Goal: Task Accomplishment & Management: Complete application form

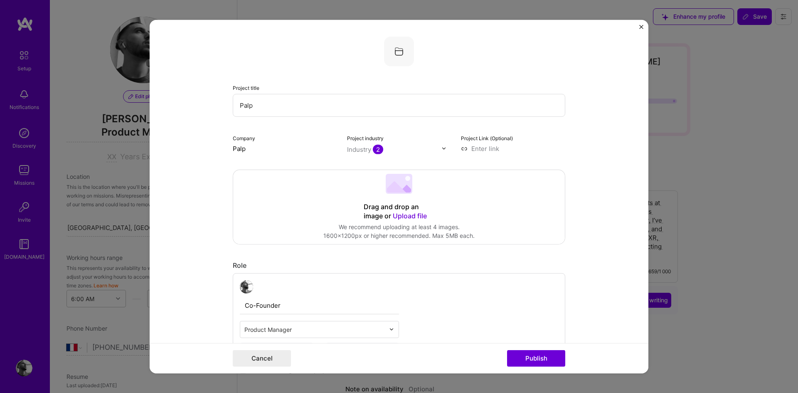
select select "FR"
select select "Future Date"
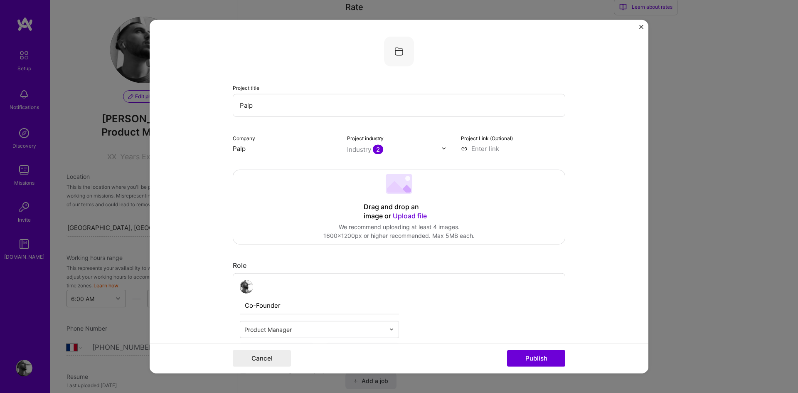
scroll to position [291, 0]
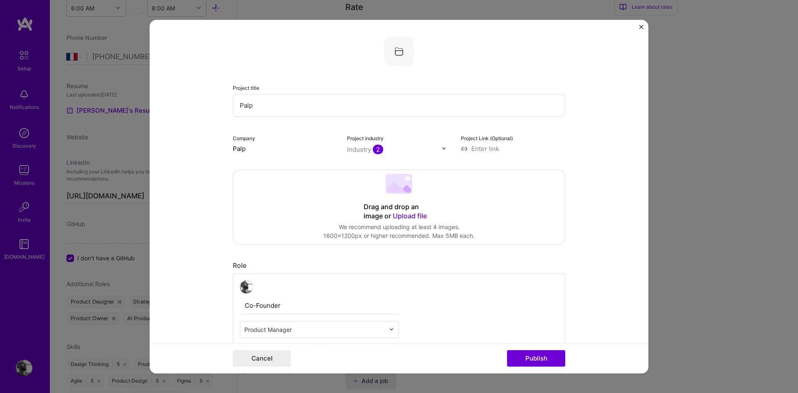
click at [407, 218] on span "Upload file" at bounding box center [410, 215] width 34 height 8
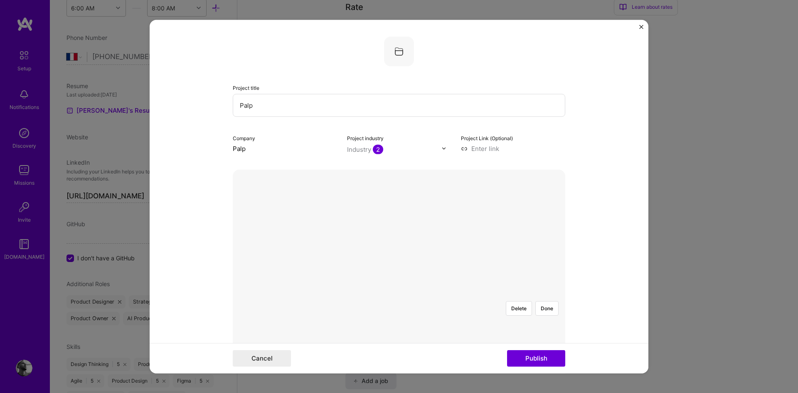
scroll to position [86, 0]
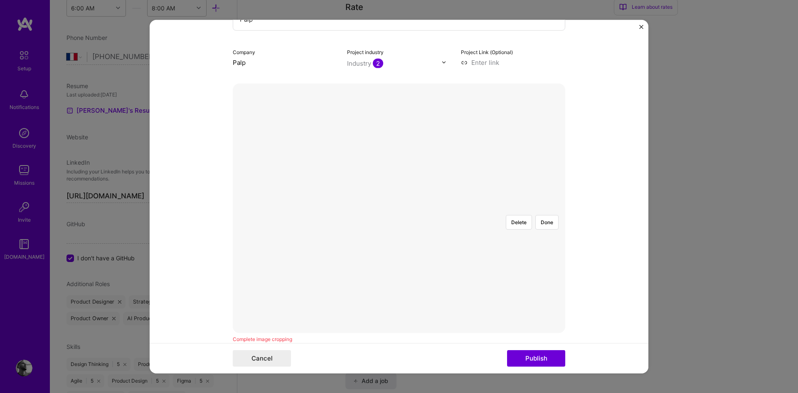
click at [450, 232] on div at bounding box center [566, 301] width 249 height 187
click at [550, 360] on button "Publish" at bounding box center [536, 358] width 58 height 17
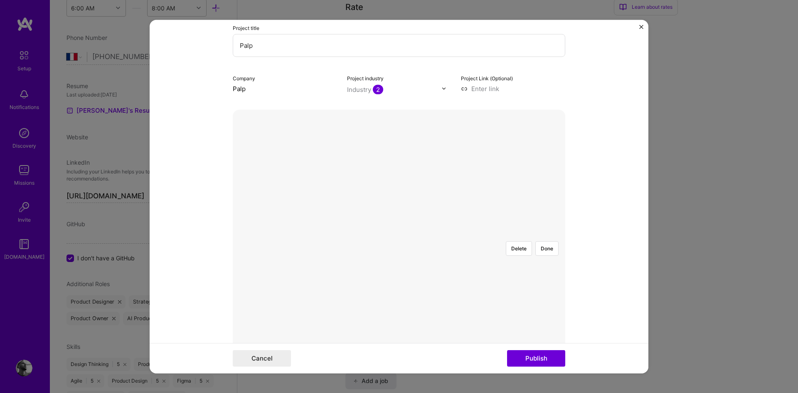
scroll to position [53, 0]
click at [548, 247] on button "Done" at bounding box center [546, 254] width 23 height 15
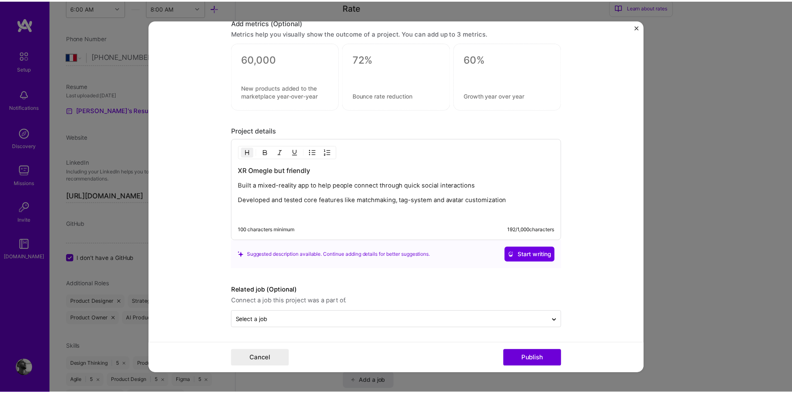
scroll to position [921, 0]
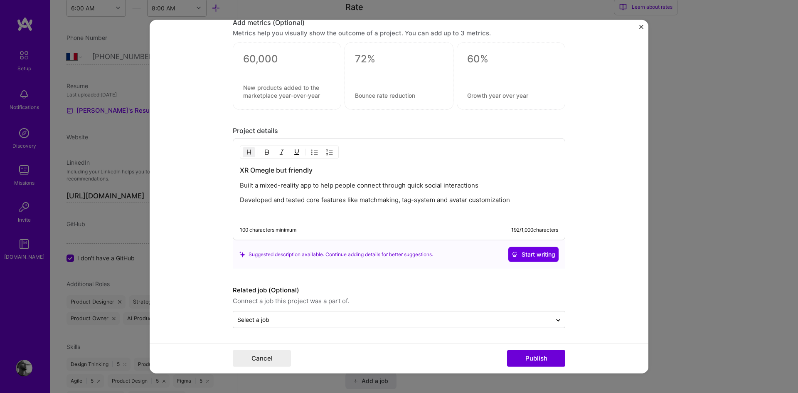
click at [247, 171] on h3 "XR Omegle but friendly" at bounding box center [399, 169] width 318 height 9
click at [240, 170] on h3 "XR Omegle but friendly" at bounding box center [399, 169] width 318 height 9
click at [273, 170] on h3 "XR Omegle but friendly" at bounding box center [399, 169] width 318 height 9
click at [333, 168] on h3 "XR Omegle (but friendly" at bounding box center [399, 169] width 318 height 9
click at [525, 356] on button "Publish" at bounding box center [536, 358] width 58 height 17
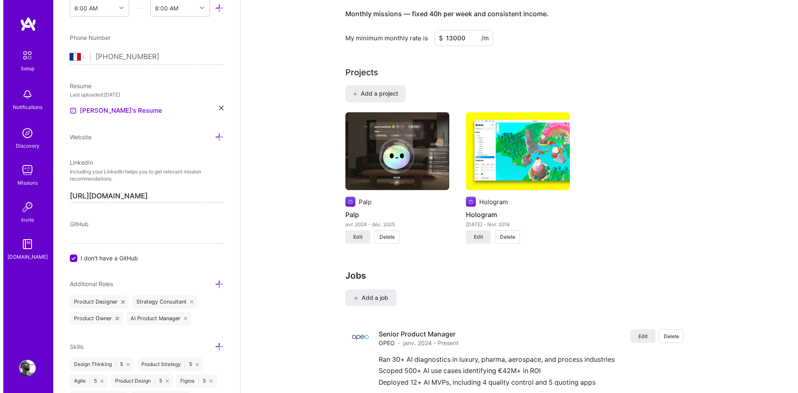
scroll to position [539, 0]
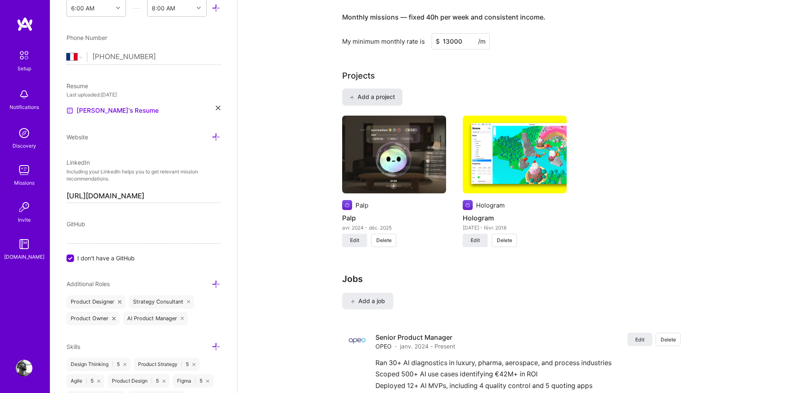
drag, startPoint x: 386, startPoint y: 91, endPoint x: 390, endPoint y: 93, distance: 4.5
click at [390, 93] on button "Add a project" at bounding box center [372, 97] width 60 height 17
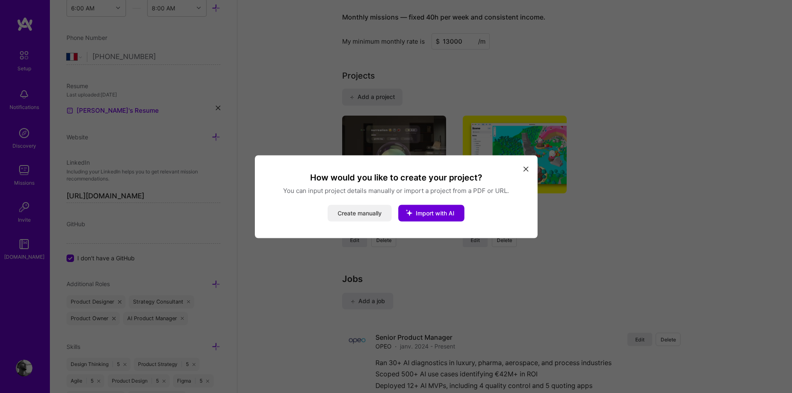
click at [367, 212] on button "Create manually" at bounding box center [360, 213] width 64 height 17
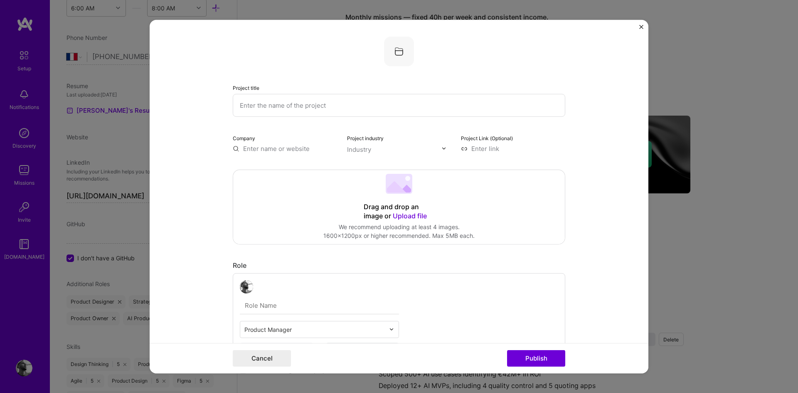
click at [397, 203] on div "Drag and drop an image or Upload file" at bounding box center [399, 211] width 71 height 18
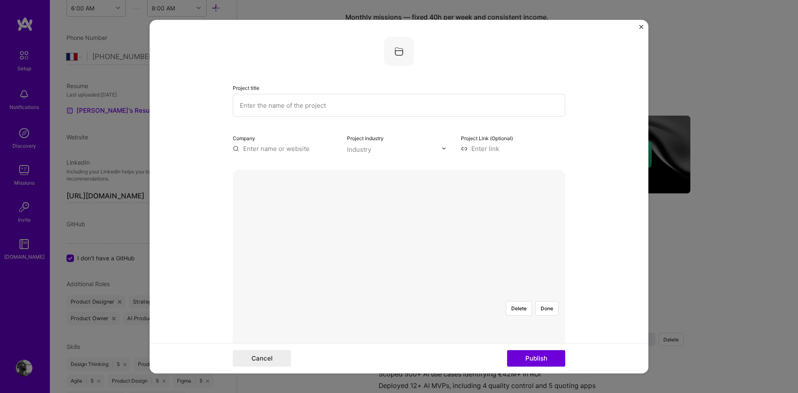
scroll to position [129, 0]
click at [399, 202] on div at bounding box center [516, 253] width 234 height 176
click at [549, 172] on button "Done" at bounding box center [546, 179] width 23 height 15
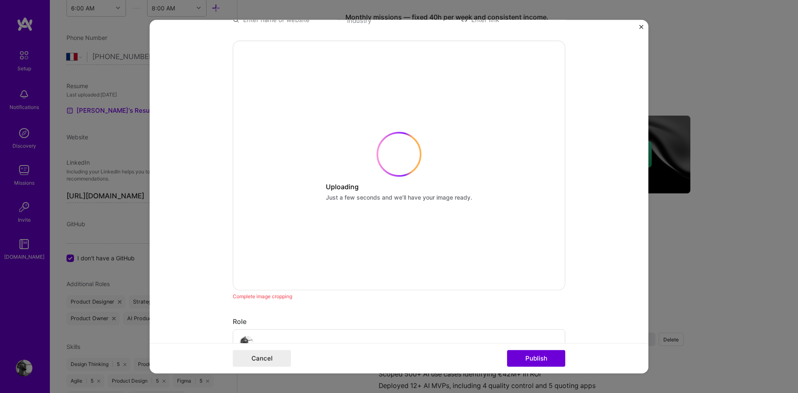
scroll to position [0, 0]
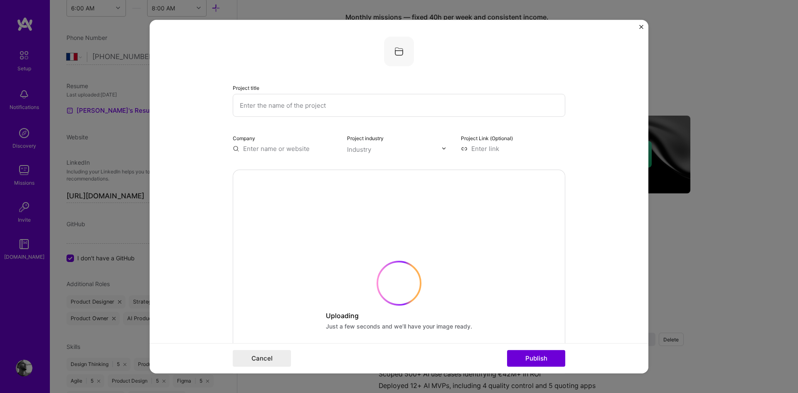
click at [327, 108] on input "text" at bounding box center [399, 105] width 333 height 23
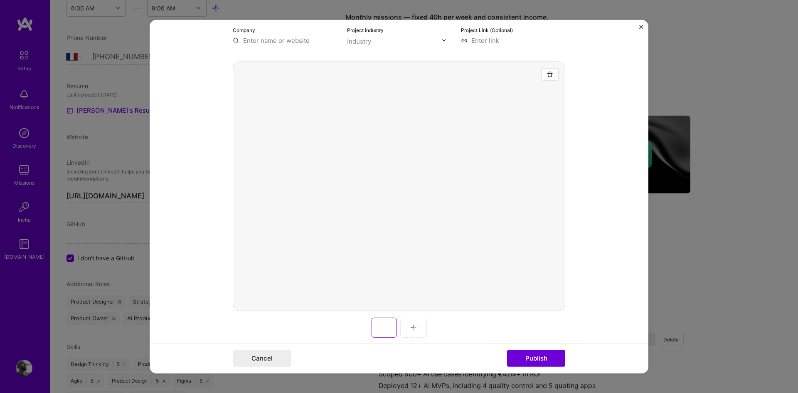
scroll to position [108, 0]
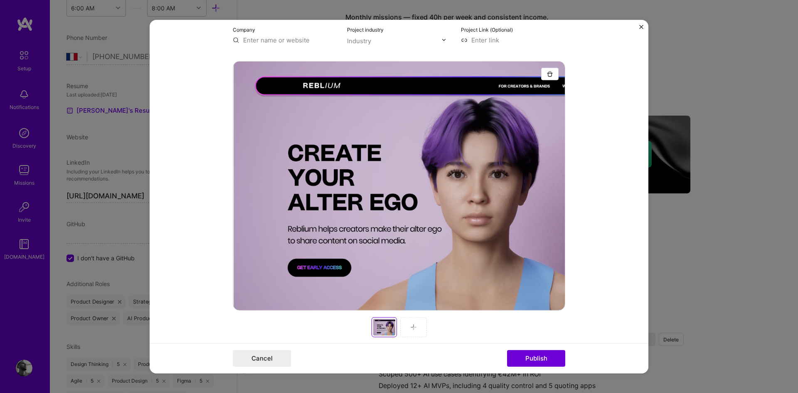
type input "Alter Ego"
click at [286, 42] on input "text" at bounding box center [285, 39] width 104 height 9
type input "Reblium"
click at [299, 61] on div "Reblium" at bounding box center [294, 59] width 31 height 15
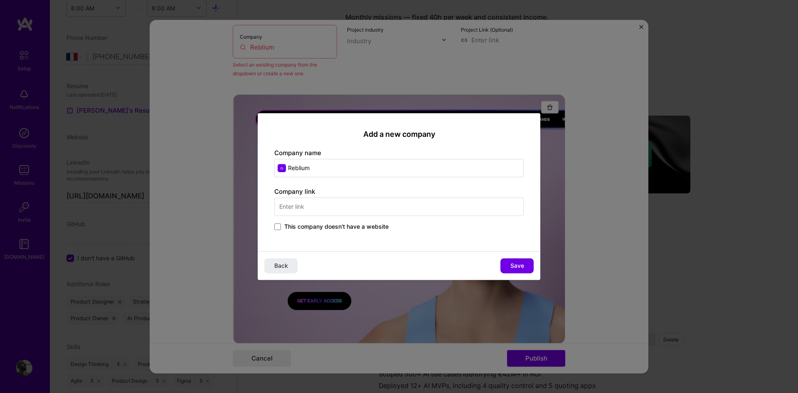
click at [314, 225] on span "This company doesn't have a website" at bounding box center [336, 226] width 104 height 8
click at [0, 0] on input "This company doesn't have a website" at bounding box center [0, 0] width 0 height 0
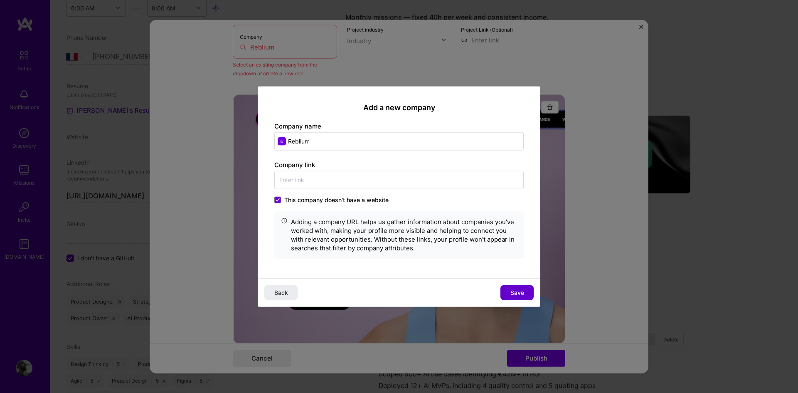
click at [516, 291] on span "Save" at bounding box center [517, 292] width 14 height 8
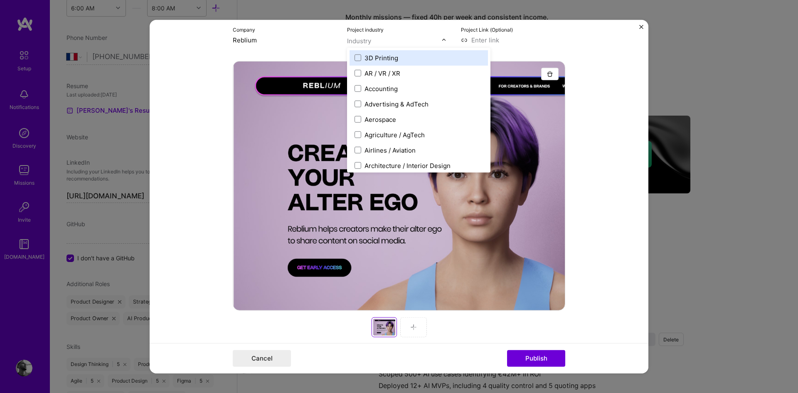
click at [380, 40] on input "text" at bounding box center [394, 40] width 95 height 9
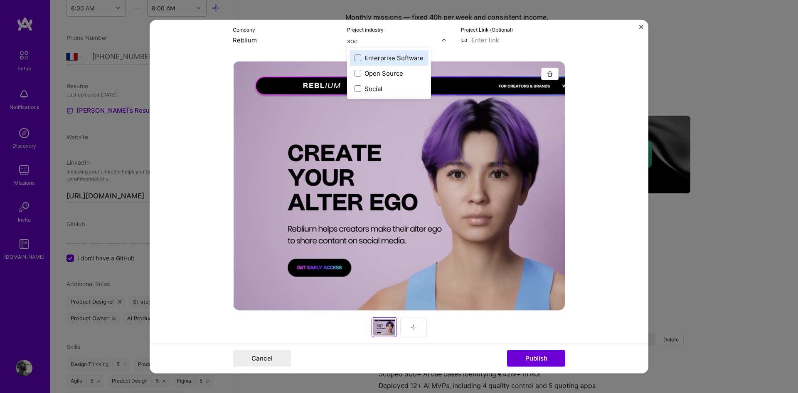
type input "soci"
click at [367, 58] on div "Social" at bounding box center [374, 57] width 18 height 9
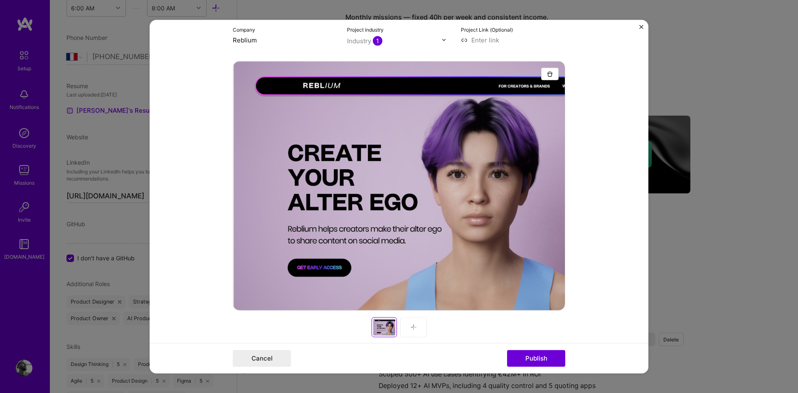
click at [592, 67] on form "Project title Alter Ego Company Reblium Project industry Industry 1 Project Lin…" at bounding box center [399, 197] width 499 height 354
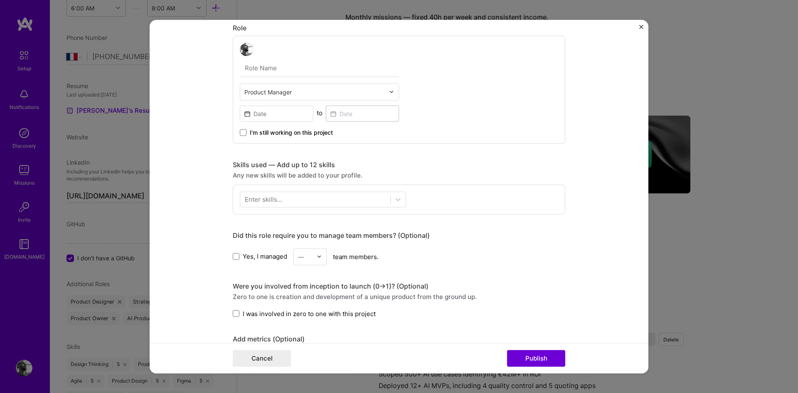
scroll to position [437, 0]
click at [286, 116] on input at bounding box center [277, 113] width 74 height 16
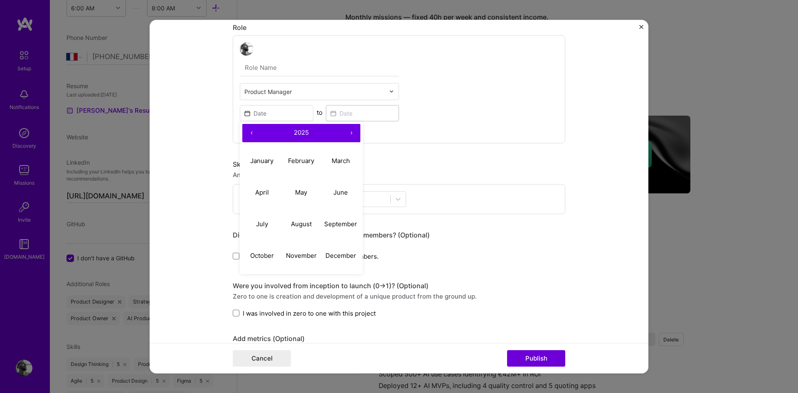
click at [250, 133] on button "‹" at bounding box center [251, 132] width 18 height 18
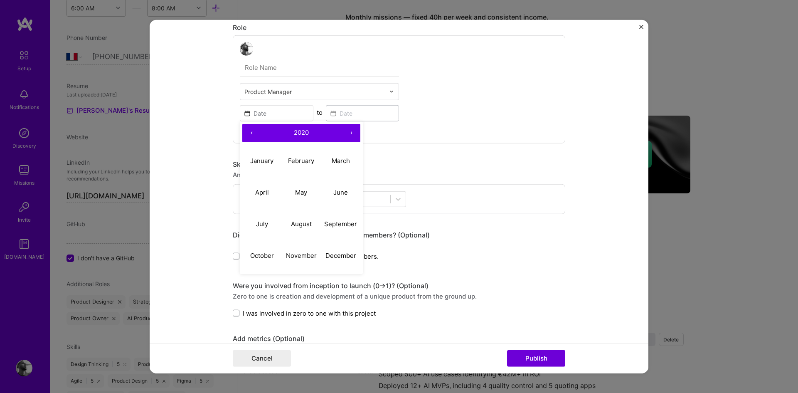
click at [250, 133] on button "‹" at bounding box center [251, 132] width 18 height 18
click at [259, 163] on abbr "January" at bounding box center [261, 161] width 23 height 8
type input "[DATE]"
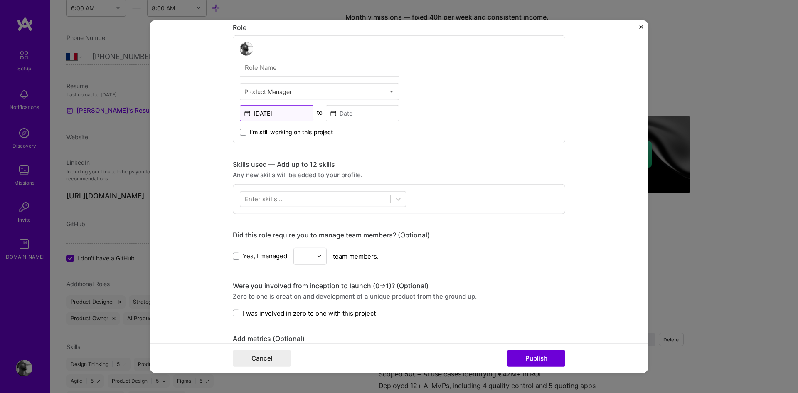
click at [289, 113] on input "[DATE]" at bounding box center [277, 113] width 74 height 16
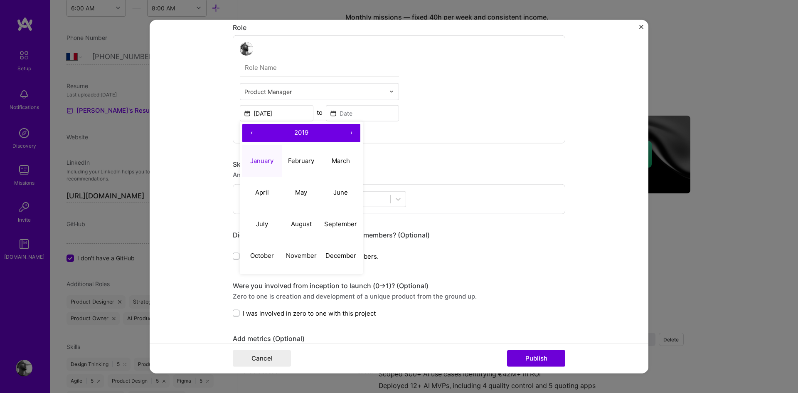
click at [350, 134] on button "›" at bounding box center [351, 132] width 18 height 18
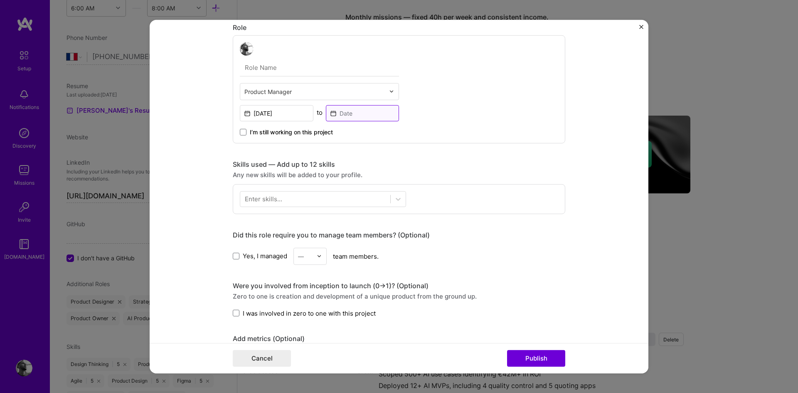
click at [375, 110] on input at bounding box center [363, 113] width 74 height 16
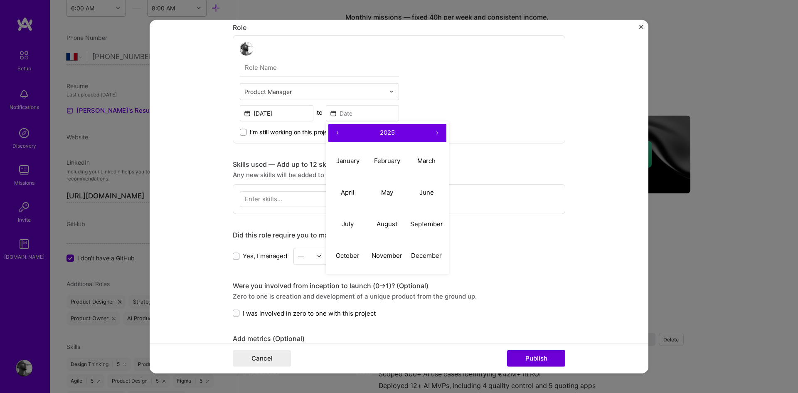
click at [433, 133] on button "›" at bounding box center [437, 132] width 18 height 18
click at [334, 135] on button "‹" at bounding box center [337, 132] width 18 height 18
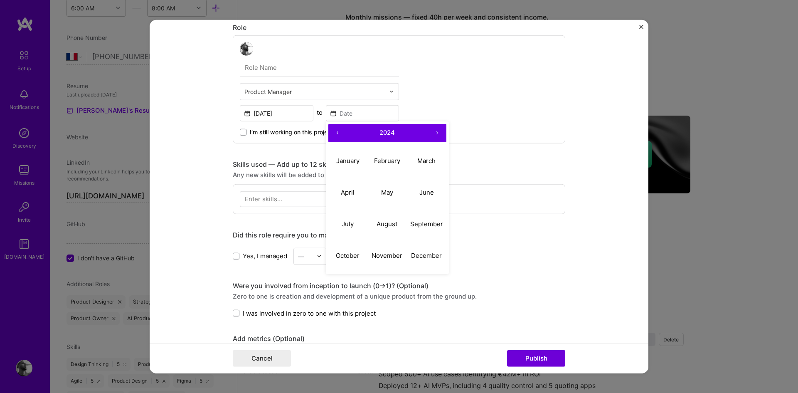
click at [334, 135] on button "‹" at bounding box center [337, 132] width 18 height 18
click at [355, 190] on button "April" at bounding box center [347, 193] width 39 height 32
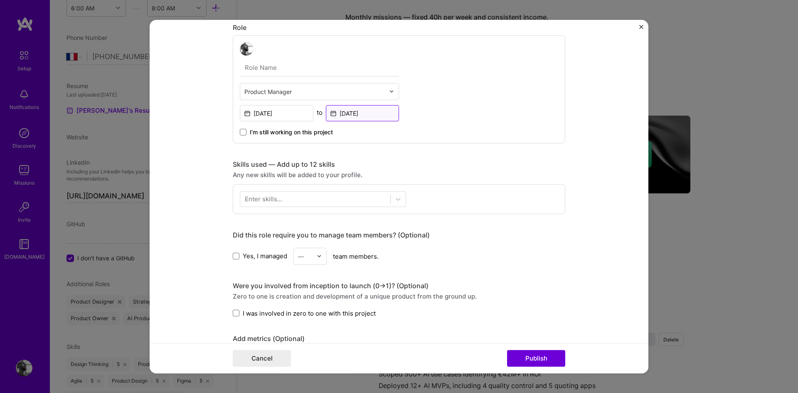
click at [357, 119] on input "[DATE]" at bounding box center [363, 113] width 74 height 16
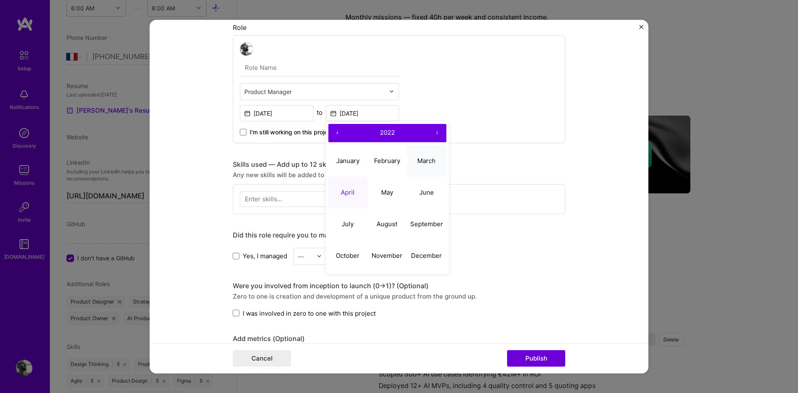
click at [428, 165] on button "March" at bounding box center [426, 161] width 39 height 32
type input "[DATE]"
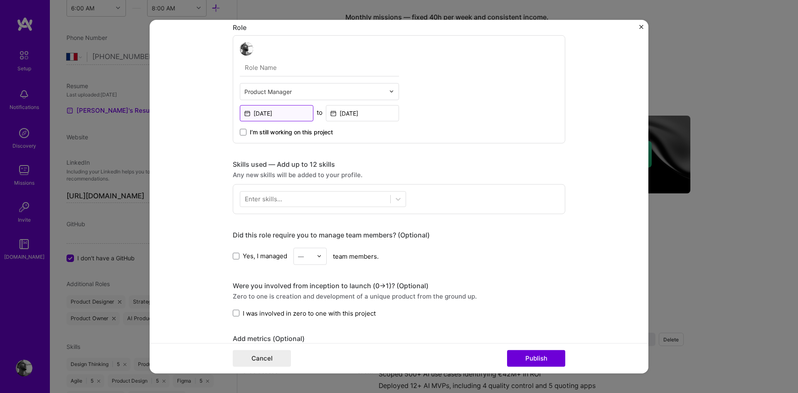
click at [282, 110] on input "[DATE]" at bounding box center [277, 113] width 74 height 16
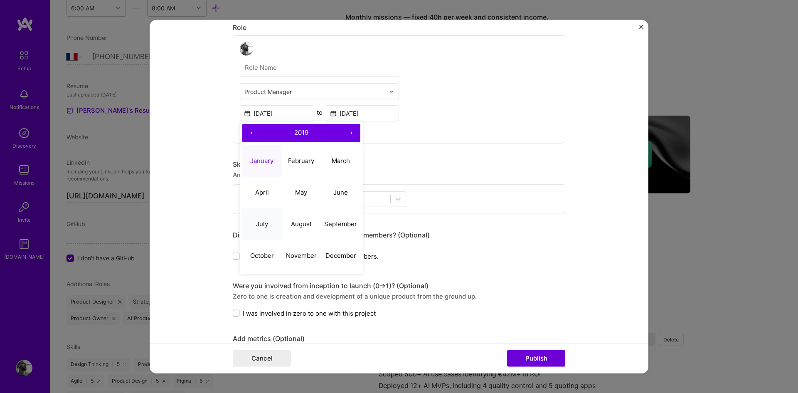
click at [258, 222] on abbr "July" at bounding box center [262, 224] width 12 height 8
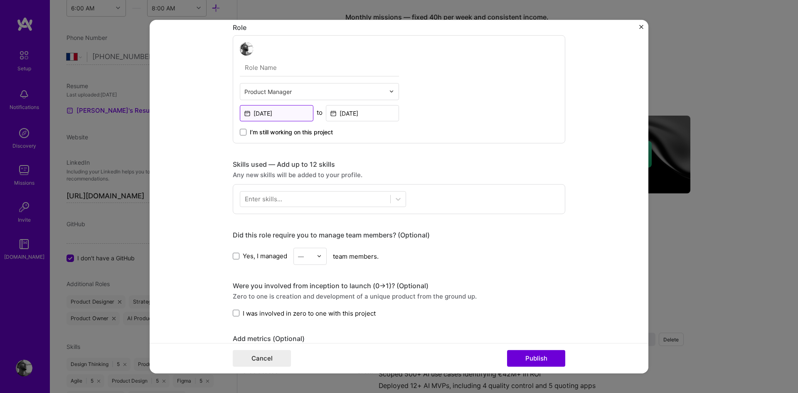
click at [286, 115] on input "[DATE]" at bounding box center [277, 113] width 74 height 16
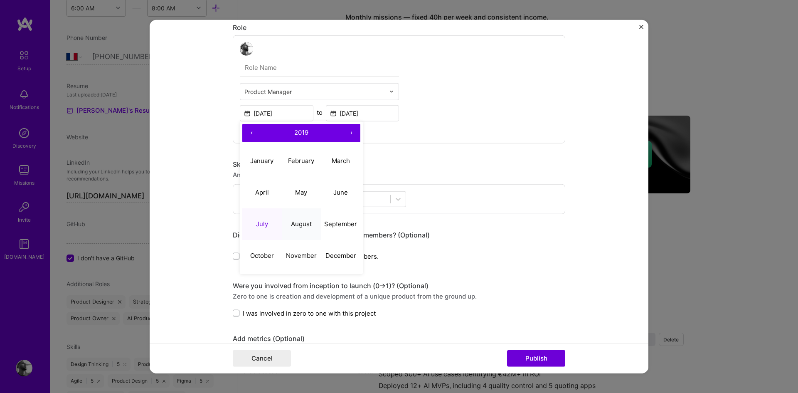
click at [302, 224] on abbr "August" at bounding box center [301, 224] width 21 height 8
type input "[DATE]"
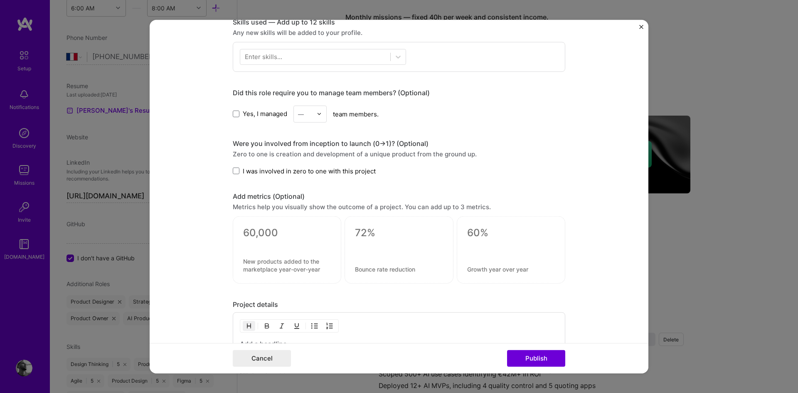
scroll to position [580, 0]
click at [233, 170] on span at bounding box center [236, 170] width 7 height 7
click at [0, 0] on input "I was involved in zero to one with this project" at bounding box center [0, 0] width 0 height 0
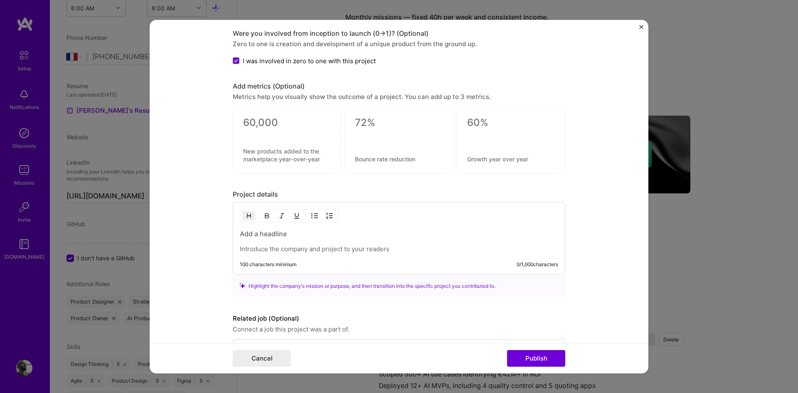
scroll to position [718, 0]
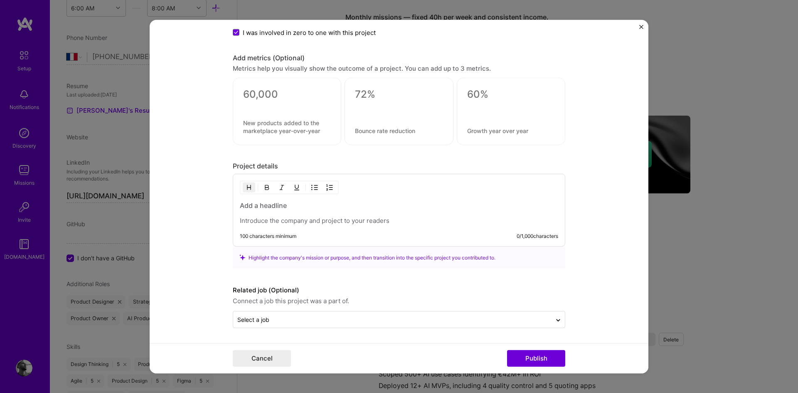
click at [273, 204] on h3 at bounding box center [399, 205] width 318 height 9
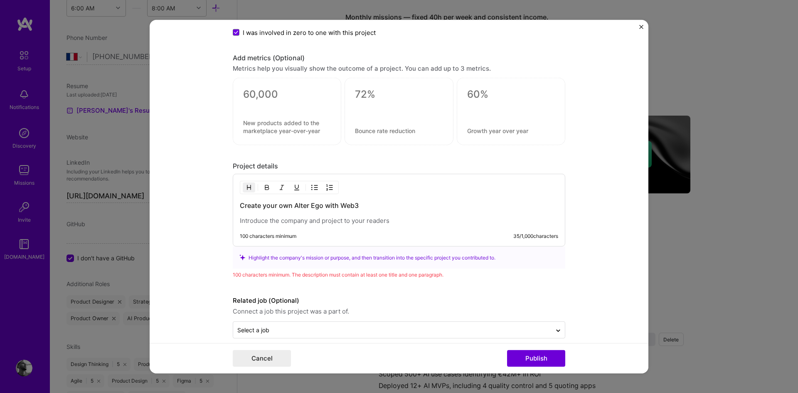
click at [322, 220] on p at bounding box center [399, 221] width 318 height 8
click at [309, 202] on h3 "Create your own Alter Ego with Web3" at bounding box center [399, 205] width 318 height 9
copy h3 "Create your own Alter Ego with Web3"
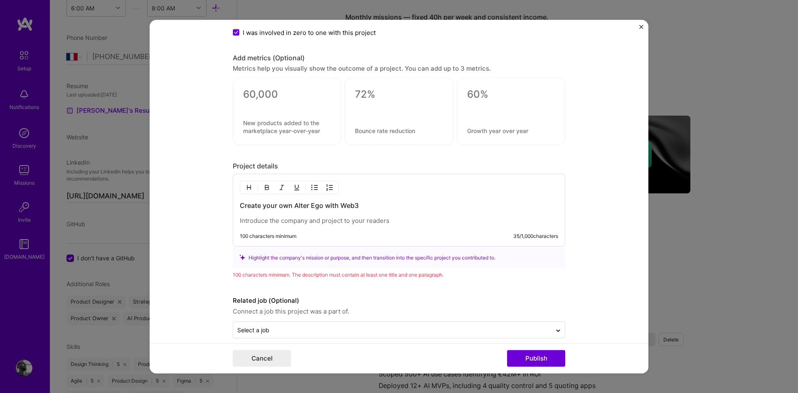
click at [362, 217] on p at bounding box center [399, 221] width 318 height 8
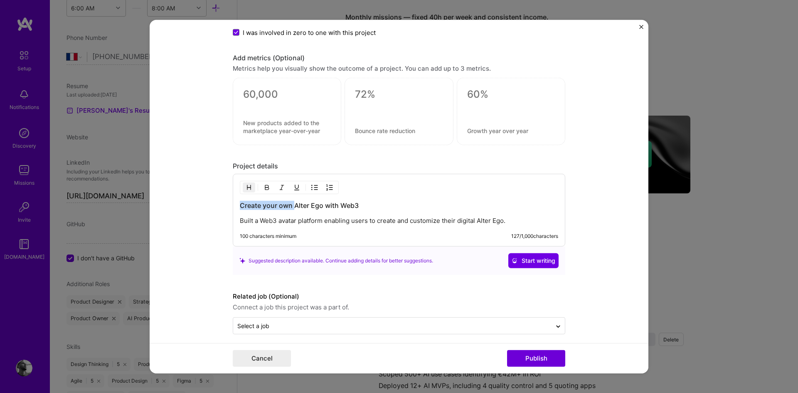
drag, startPoint x: 291, startPoint y: 203, endPoint x: 233, endPoint y: 204, distance: 57.8
click at [233, 204] on div "Create your own Alter Ego with Web3 Built a Web3 avatar platform enabling users…" at bounding box center [399, 210] width 333 height 73
click at [284, 205] on h3 "Alter Ego with Web3" at bounding box center [399, 205] width 318 height 9
click at [315, 206] on h3 "Alter Ego (Web3" at bounding box center [399, 205] width 318 height 9
click at [267, 221] on p "Built a Web3 avatar platform enabling users to create and customize their digit…" at bounding box center [399, 221] width 318 height 8
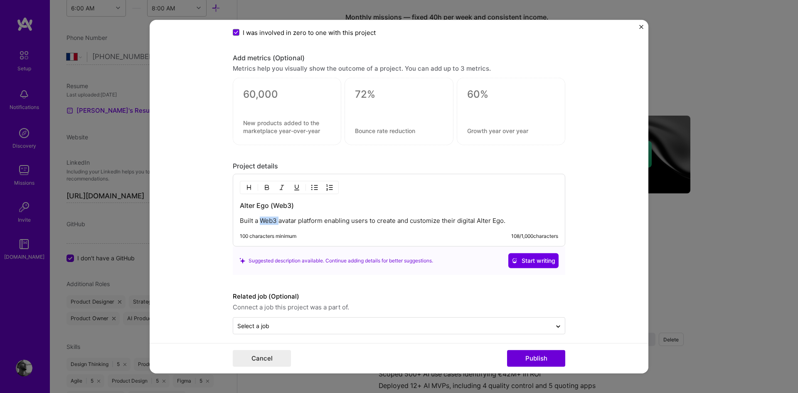
click at [267, 221] on p "Built a Web3 avatar platform enabling users to create and customize their digit…" at bounding box center [399, 221] width 318 height 8
click at [488, 220] on p "Built an avatar platform enabling users to create and customize their digital A…" at bounding box center [399, 221] width 318 height 8
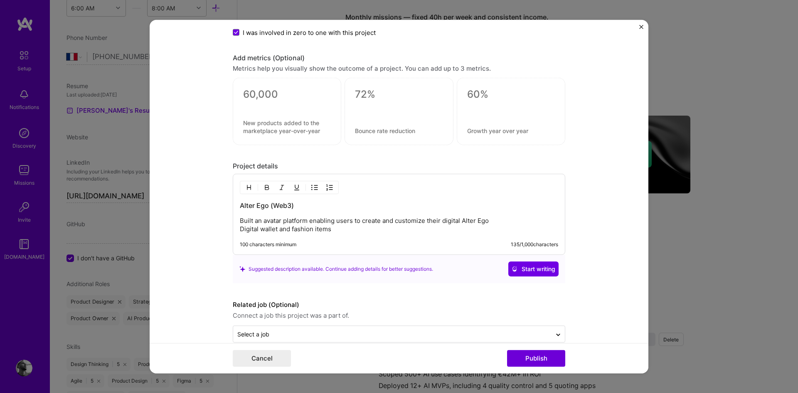
click at [240, 229] on p "Built an avatar platform enabling users to create and customize their digital A…" at bounding box center [399, 225] width 318 height 17
drag, startPoint x: 238, startPoint y: 229, endPoint x: 312, endPoint y: 227, distance: 74.4
click at [312, 227] on p "Built an avatar platform enabling users to create and customize their digital A…" at bounding box center [399, 225] width 318 height 17
click at [296, 229] on p "Built an avatar platform enabling users to create and customize their digital A…" at bounding box center [399, 225] width 318 height 17
click at [393, 227] on p "Built an avatar platform enabling users to create and customize their digital A…" at bounding box center [399, 225] width 318 height 17
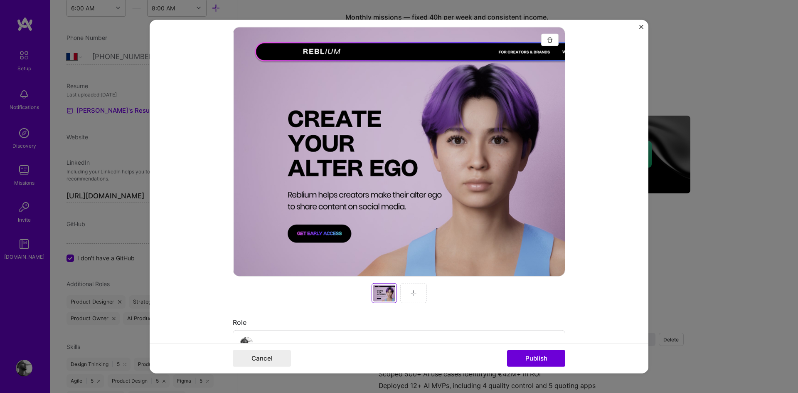
scroll to position [138, 0]
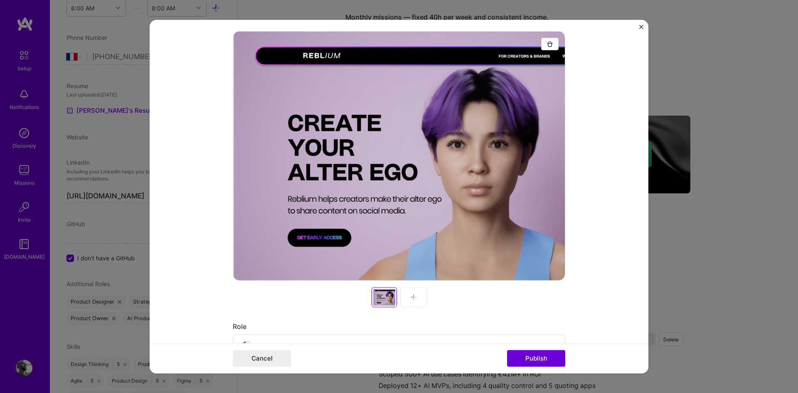
click at [414, 298] on div at bounding box center [413, 297] width 27 height 20
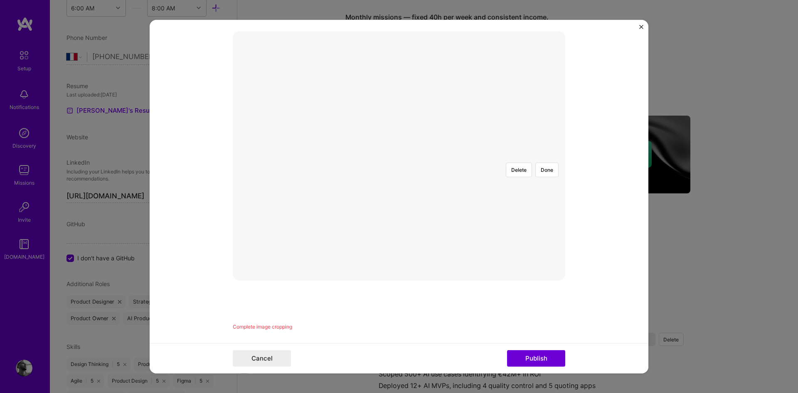
click at [399, 198] on div at bounding box center [523, 248] width 249 height 187
click at [549, 162] on button "Done" at bounding box center [546, 169] width 23 height 15
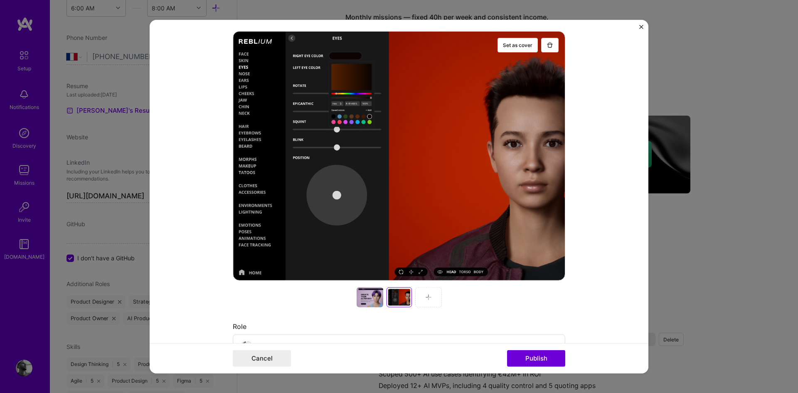
click at [363, 291] on div at bounding box center [370, 297] width 27 height 20
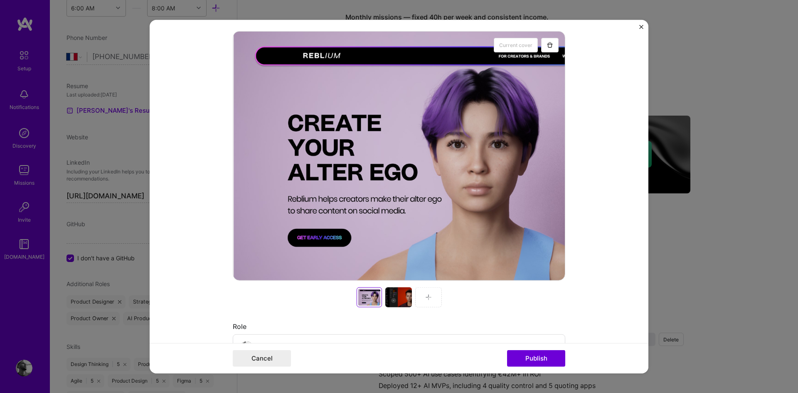
click at [394, 295] on div at bounding box center [398, 297] width 27 height 20
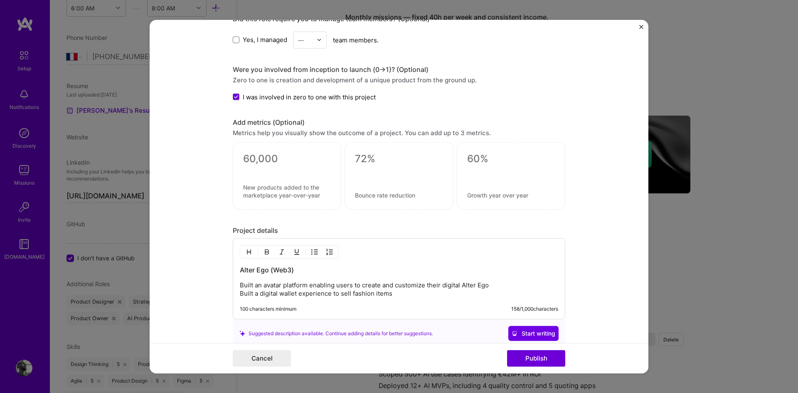
scroll to position [732, 0]
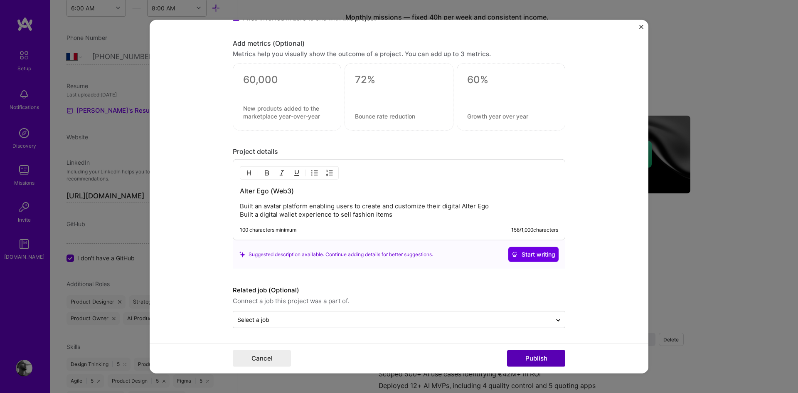
click at [526, 360] on button "Publish" at bounding box center [536, 358] width 58 height 17
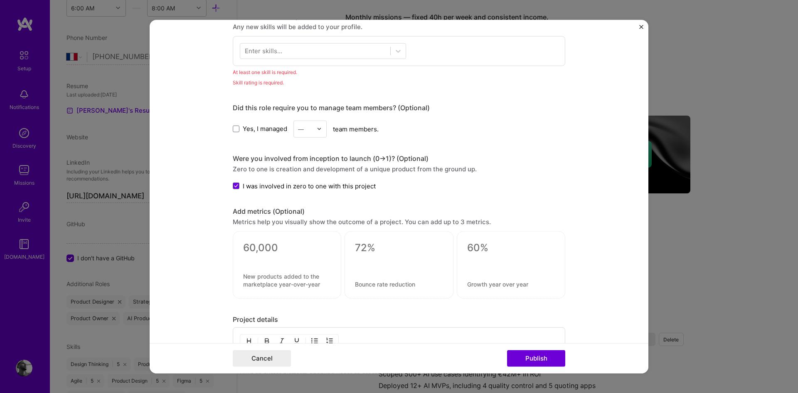
scroll to position [577, 0]
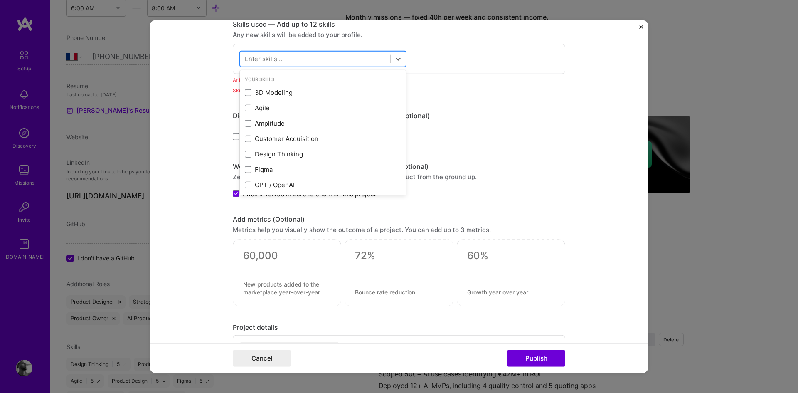
click at [319, 55] on div at bounding box center [315, 59] width 150 height 14
click at [297, 166] on div "Figma" at bounding box center [323, 169] width 156 height 9
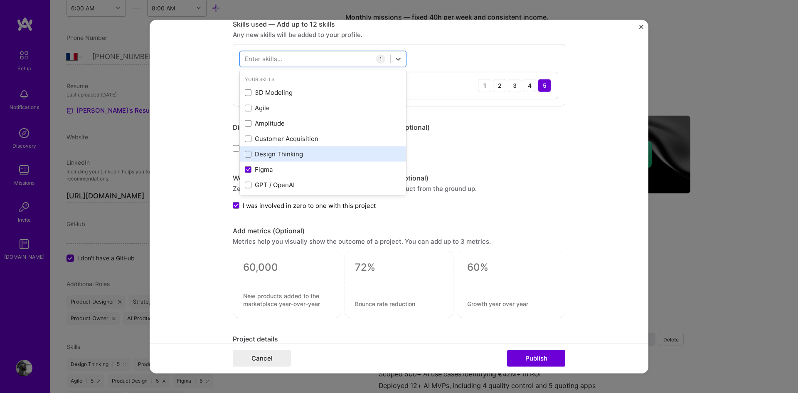
click at [296, 151] on div "Design Thinking" at bounding box center [323, 154] width 156 height 9
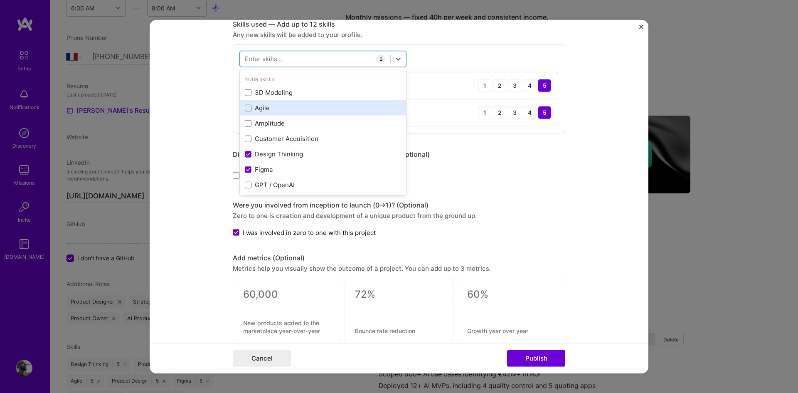
click at [301, 111] on div "Agile" at bounding box center [323, 108] width 156 height 9
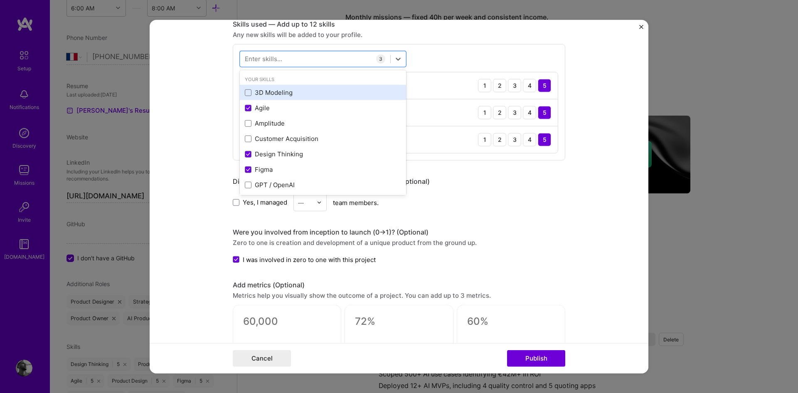
click at [303, 94] on div "3D Modeling" at bounding box center [323, 92] width 156 height 9
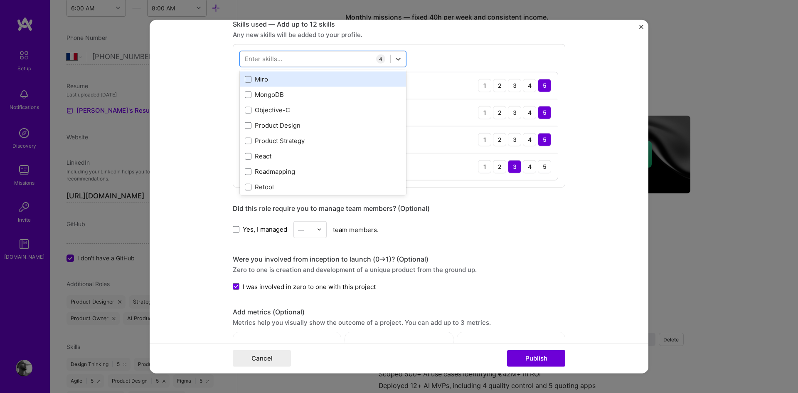
scroll to position [185, 0]
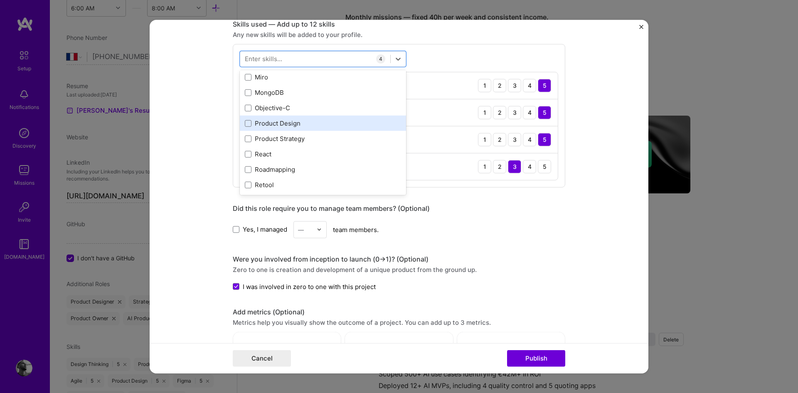
click at [303, 126] on div "Product Design" at bounding box center [323, 123] width 156 height 9
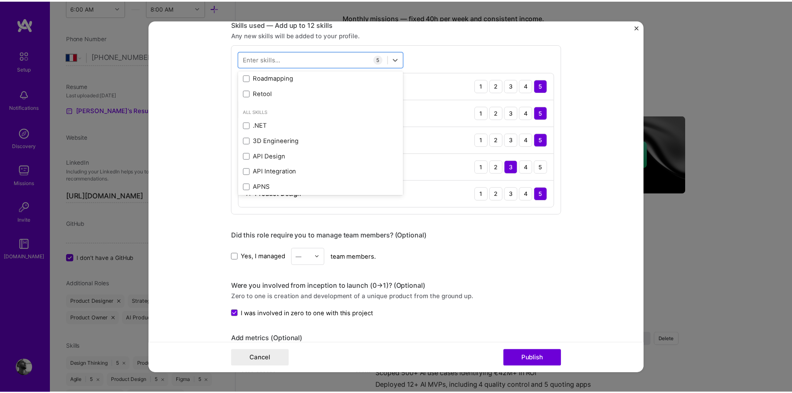
scroll to position [277, 0]
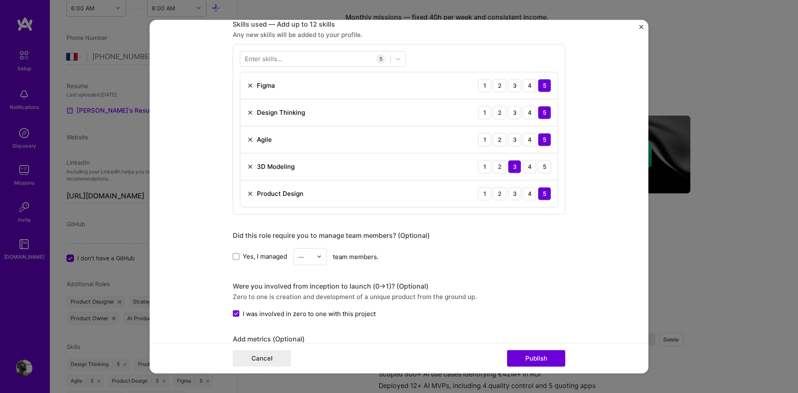
click at [581, 213] on form "Project title Alter Ego Company Reblium Project industry Industry 1 Project Lin…" at bounding box center [399, 197] width 499 height 354
click at [247, 167] on img at bounding box center [250, 166] width 7 height 7
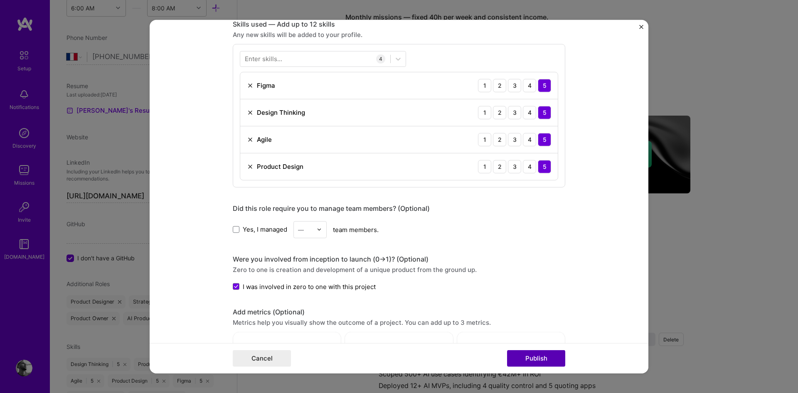
click at [534, 361] on button "Publish" at bounding box center [536, 358] width 58 height 17
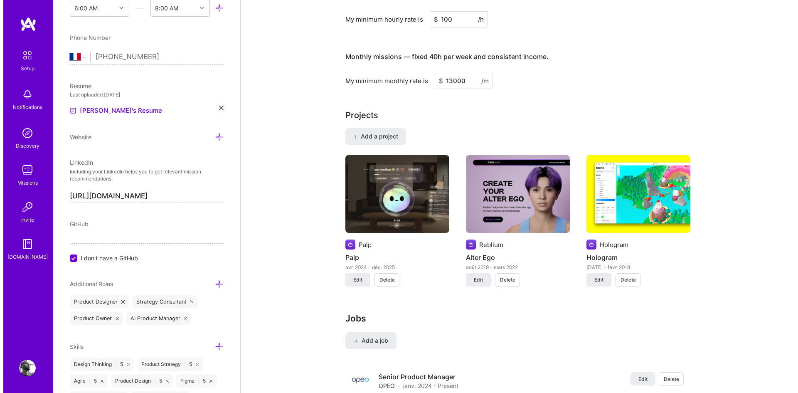
scroll to position [532, 0]
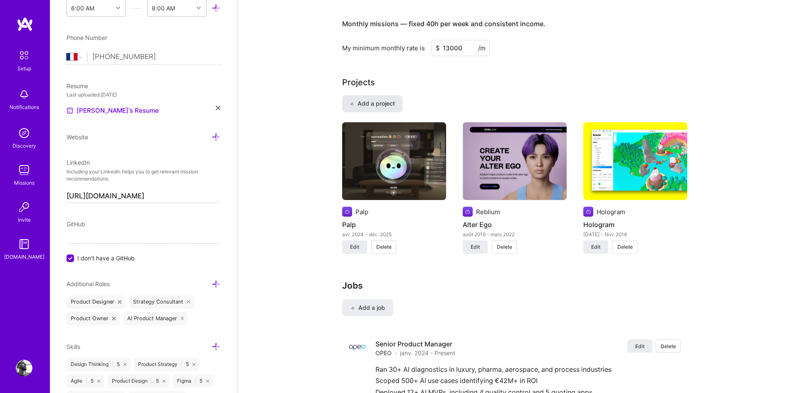
click at [358, 103] on span "Add a project" at bounding box center [372, 103] width 45 height 8
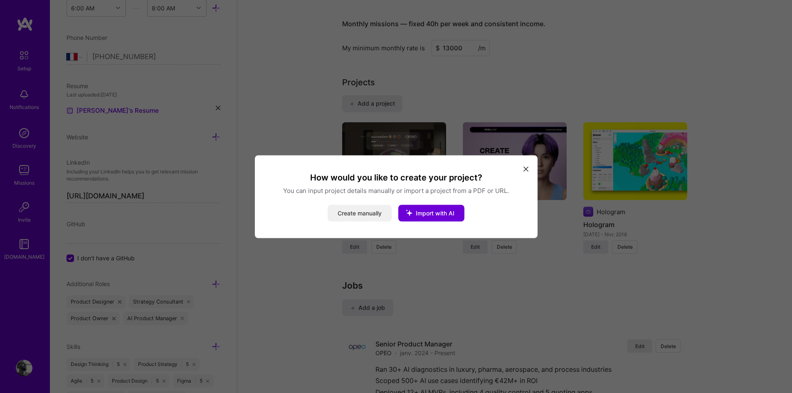
click at [359, 212] on button "Create manually" at bounding box center [360, 213] width 64 height 17
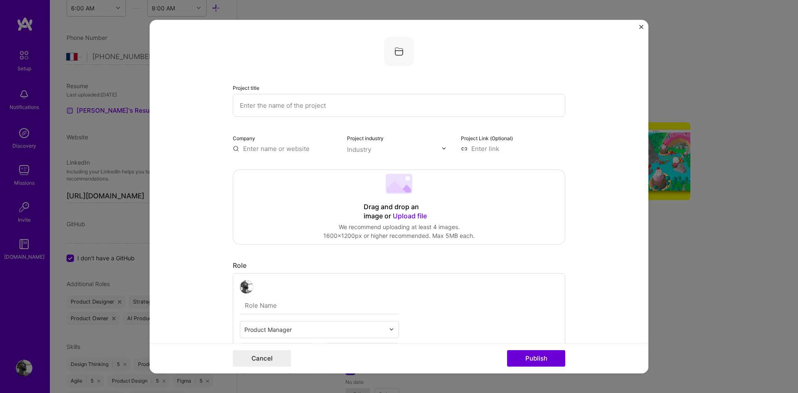
click at [391, 205] on div "Drag and drop an image or Upload file" at bounding box center [399, 211] width 71 height 18
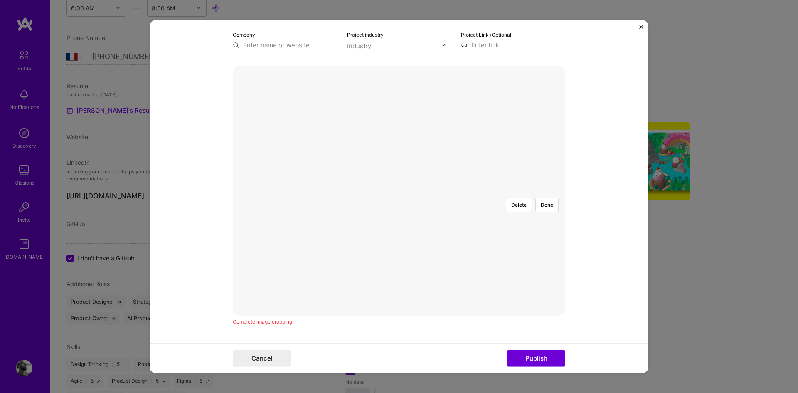
scroll to position [105, 0]
click at [445, 197] on div at bounding box center [569, 282] width 249 height 187
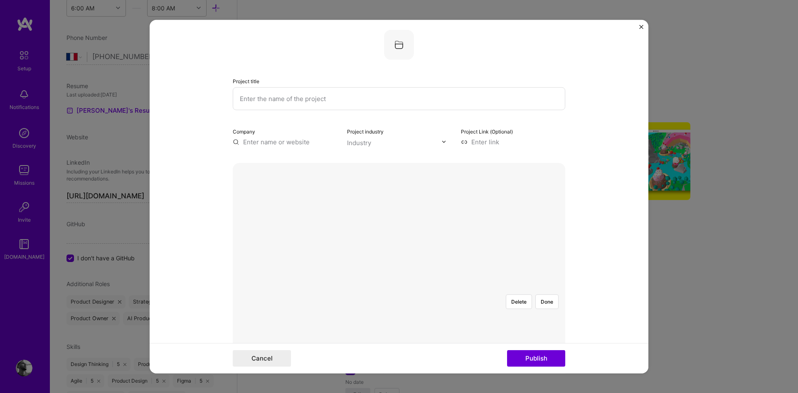
scroll to position [0, 0]
click at [339, 109] on input "text" at bounding box center [399, 105] width 333 height 23
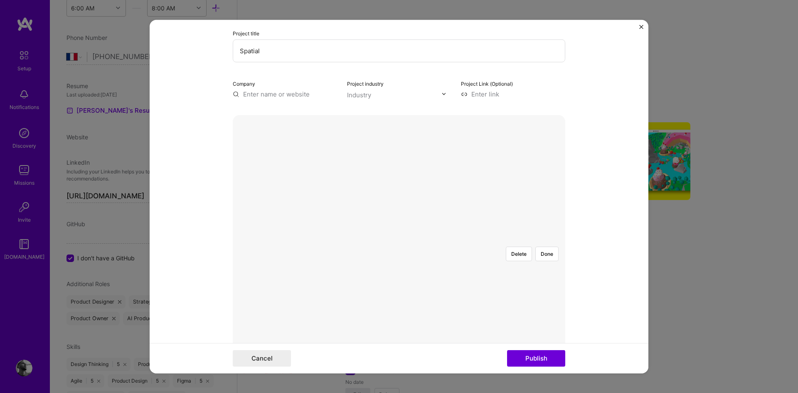
type input "Spatial"
click at [293, 96] on input "text" at bounding box center [285, 93] width 104 height 9
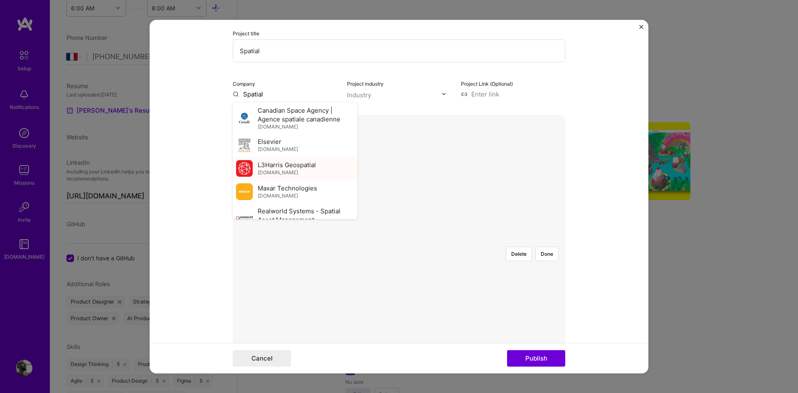
scroll to position [106, 0]
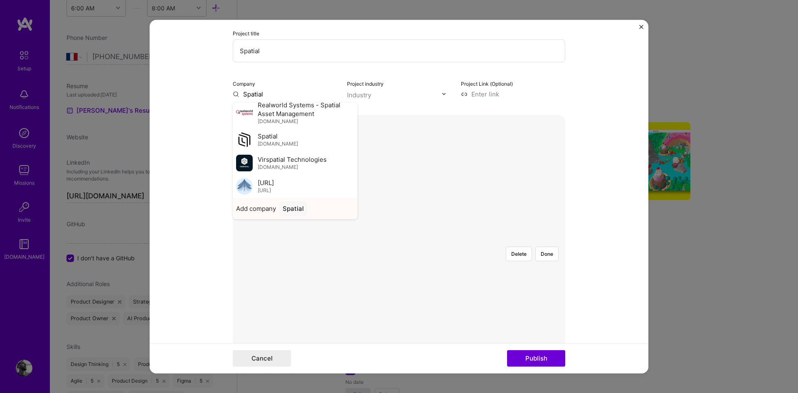
type input "Spatial"
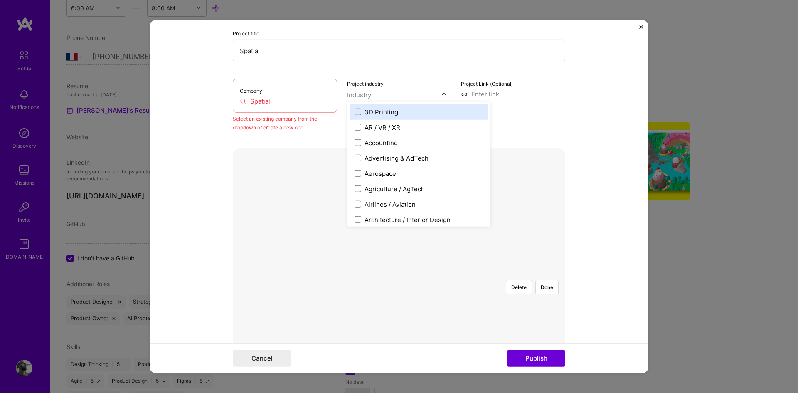
click at [398, 97] on input "text" at bounding box center [394, 94] width 95 height 9
click at [396, 129] on div "AR / VR / XR" at bounding box center [383, 127] width 36 height 9
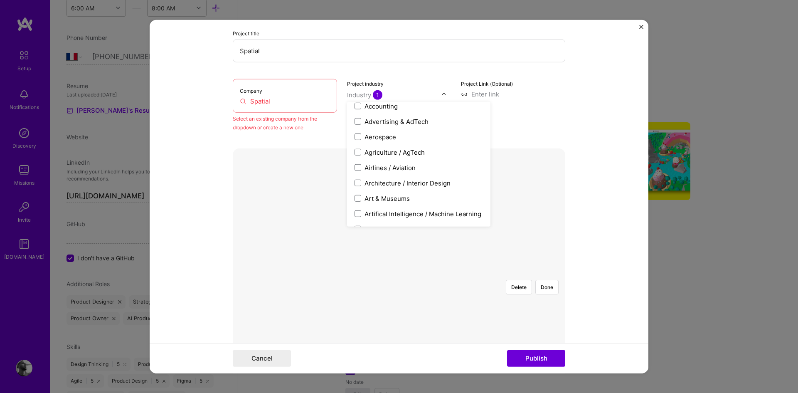
scroll to position [40, 0]
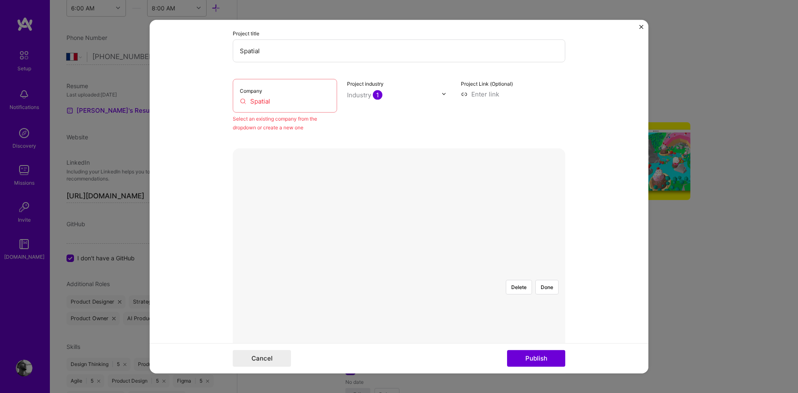
click at [544, 129] on div "Project Link (Optional)" at bounding box center [513, 105] width 104 height 53
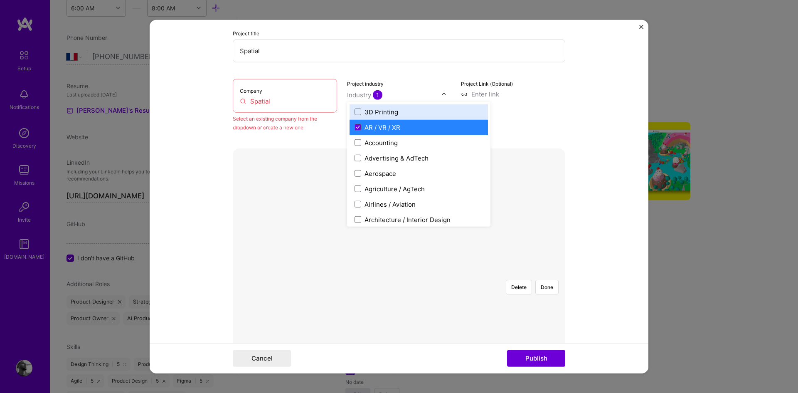
click at [415, 93] on input "text" at bounding box center [394, 94] width 95 height 9
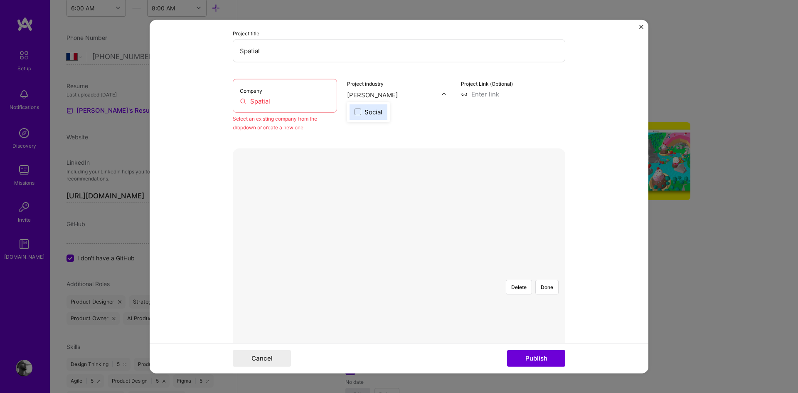
type input "social"
click at [374, 112] on div "Social" at bounding box center [374, 111] width 18 height 9
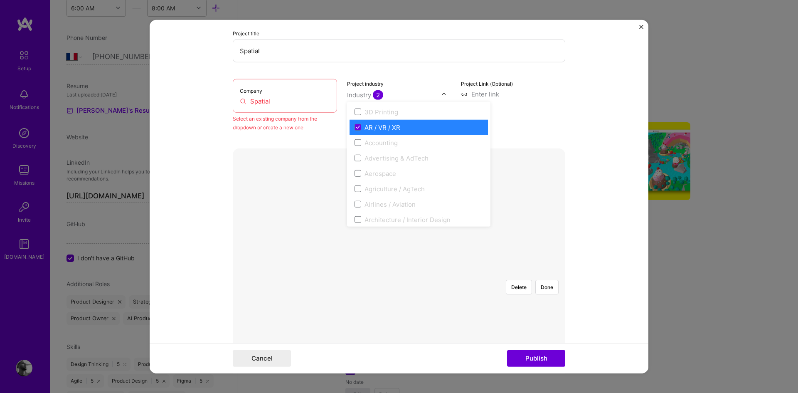
click at [316, 148] on div "Delete Done" at bounding box center [399, 272] width 333 height 249
click at [286, 98] on input "Spatial" at bounding box center [285, 100] width 90 height 9
click at [275, 56] on input "Spatial" at bounding box center [399, 50] width 333 height 23
drag, startPoint x: 275, startPoint y: 56, endPoint x: 224, endPoint y: 47, distance: 51.9
click at [224, 47] on form "Project title Spatial Company Spatial Select an existing company from the dropd…" at bounding box center [399, 197] width 499 height 354
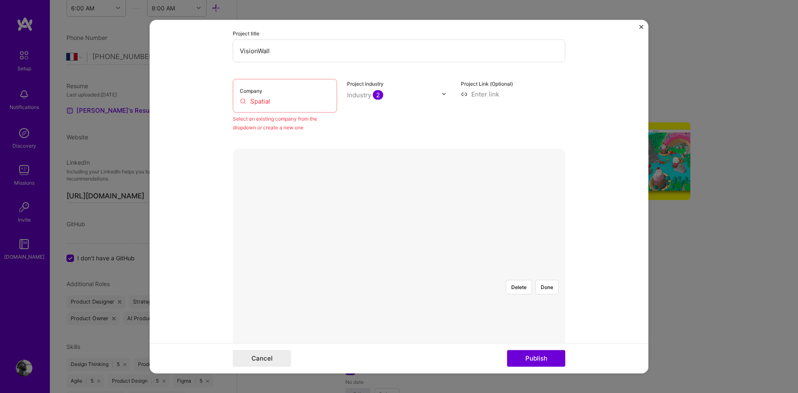
click at [266, 52] on input "VisionWall" at bounding box center [399, 50] width 333 height 23
click at [256, 51] on input "VisionWall" at bounding box center [399, 50] width 333 height 23
click at [256, 51] on input "Vision Wall" at bounding box center [399, 50] width 333 height 23
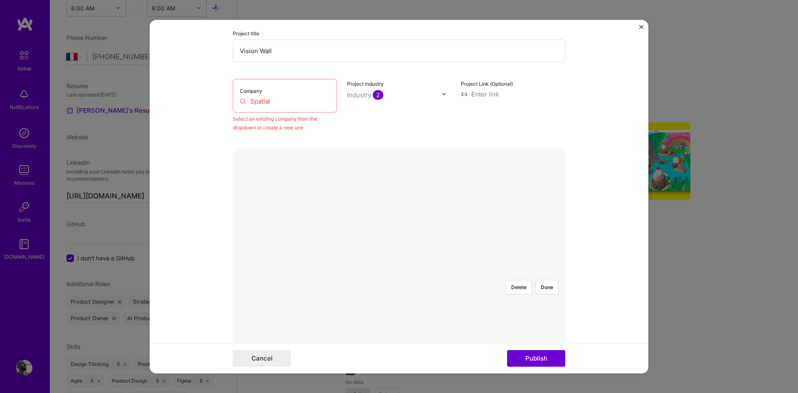
click at [256, 51] on input "Vision Wall" at bounding box center [399, 50] width 333 height 23
click at [256, 51] on input "VisionWall" at bounding box center [399, 50] width 333 height 23
type input "VisionWall"
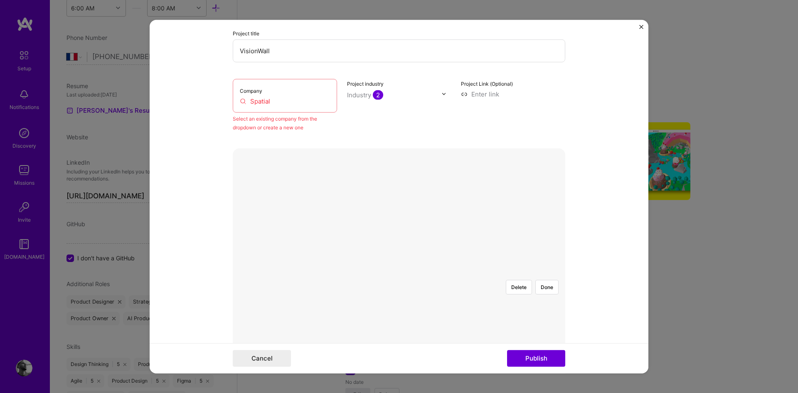
click at [262, 108] on div "Company Spatial" at bounding box center [285, 96] width 104 height 34
click at [262, 106] on div "Company Spatial" at bounding box center [285, 96] width 104 height 34
click at [273, 101] on input "Spatial" at bounding box center [285, 100] width 90 height 9
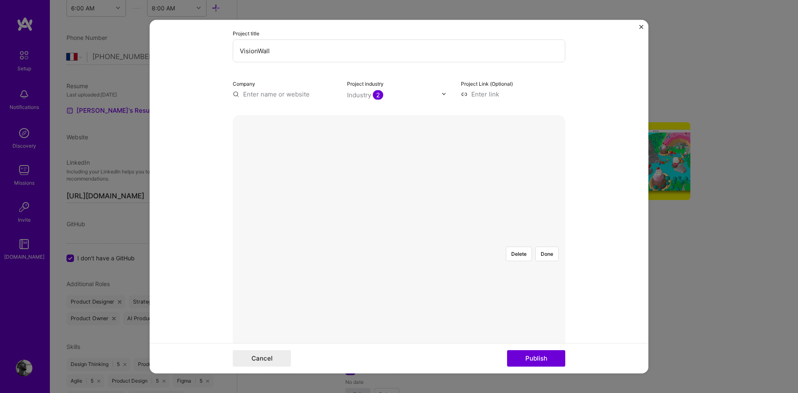
paste input "VisionWall"
type input "VisionWall"
click at [288, 115] on div "VisionWall" at bounding box center [297, 113] width 37 height 15
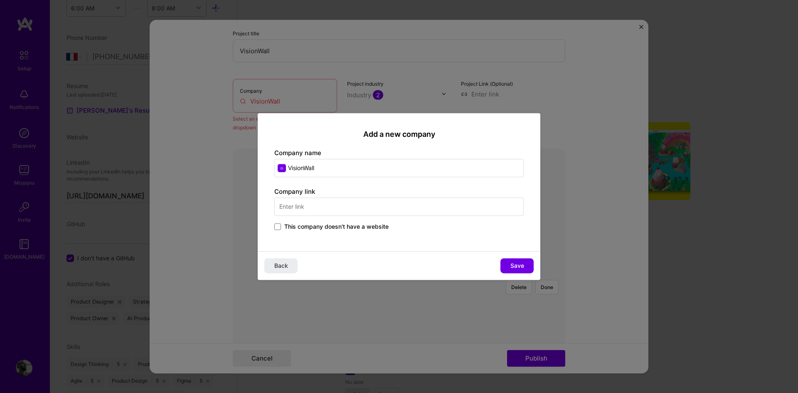
click at [365, 225] on span "This company doesn't have a website" at bounding box center [336, 226] width 104 height 8
click at [0, 0] on input "This company doesn't have a website" at bounding box center [0, 0] width 0 height 0
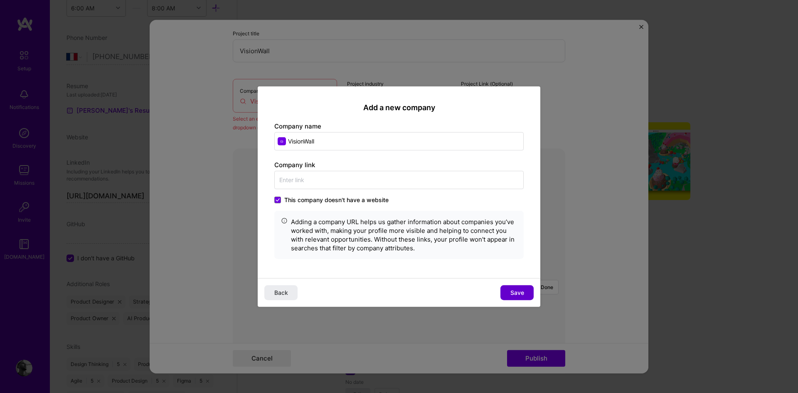
click at [515, 288] on button "Save" at bounding box center [516, 292] width 33 height 15
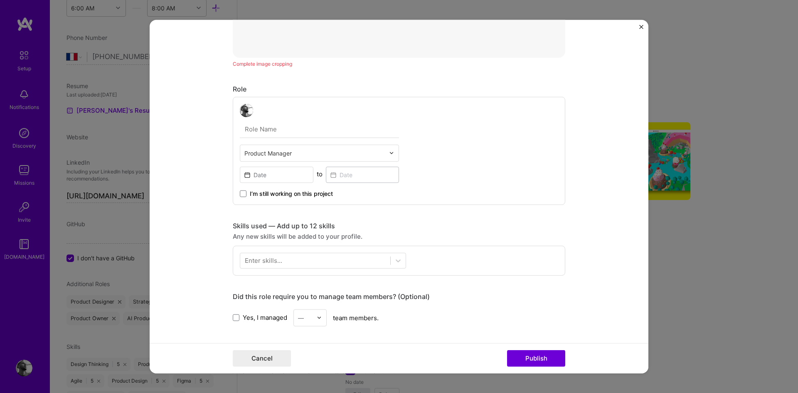
scroll to position [398, 0]
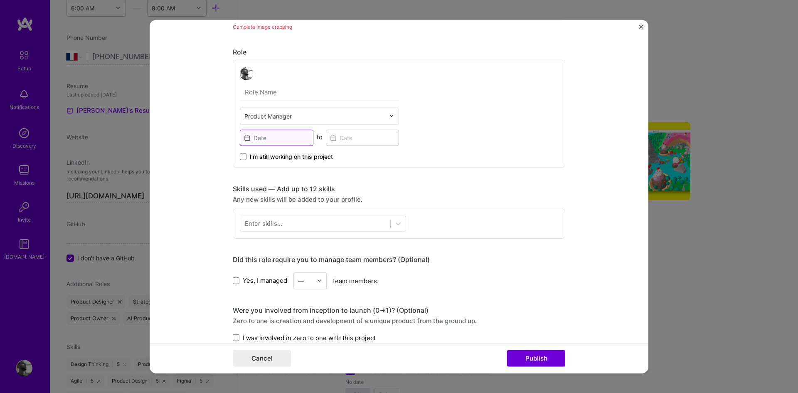
click at [266, 142] on input at bounding box center [277, 137] width 74 height 16
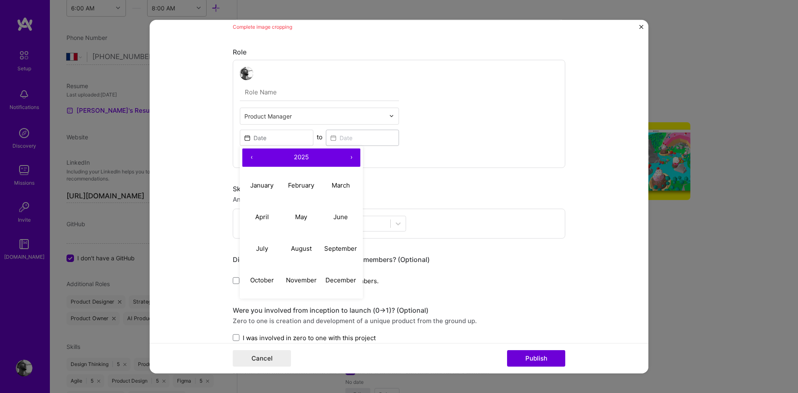
click at [247, 155] on button "‹" at bounding box center [251, 157] width 18 height 18
click at [303, 279] on abbr "November" at bounding box center [301, 280] width 31 height 8
type input "[DATE]"
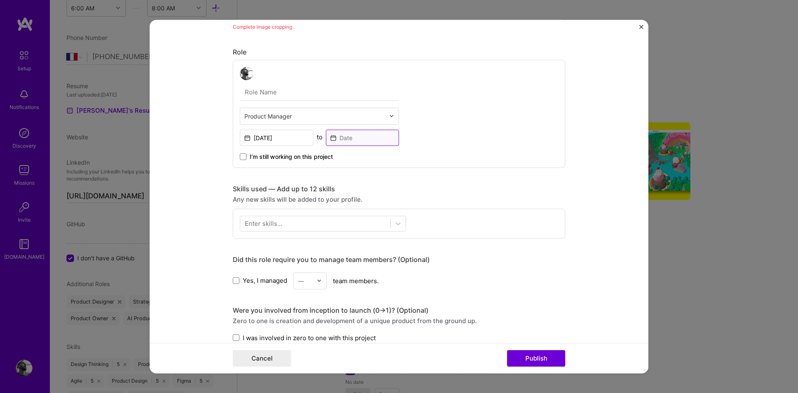
click at [362, 134] on input at bounding box center [363, 137] width 74 height 16
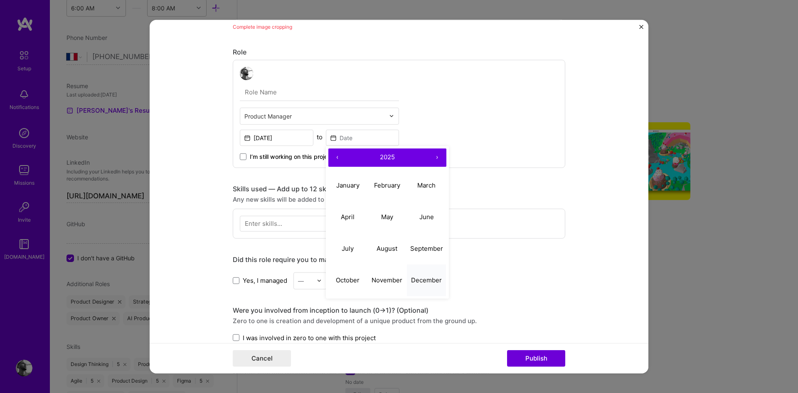
click at [422, 281] on abbr "December" at bounding box center [426, 280] width 31 height 8
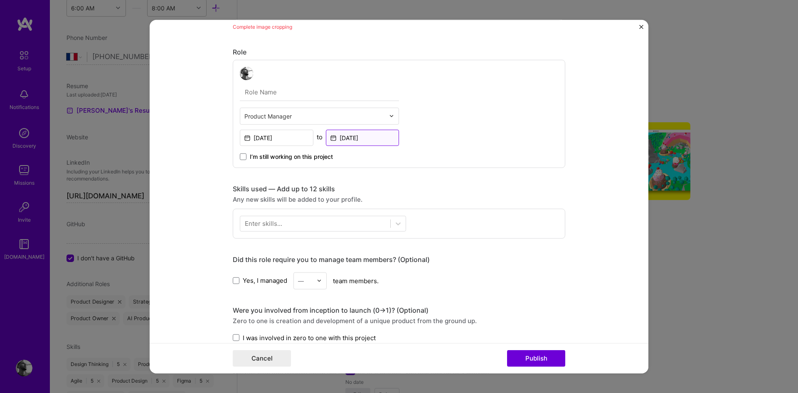
click at [349, 138] on input "[DATE]" at bounding box center [363, 137] width 74 height 16
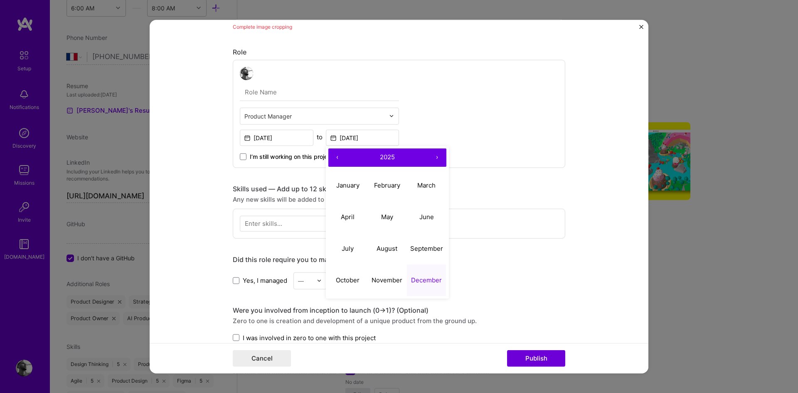
click at [333, 157] on button "‹" at bounding box center [337, 157] width 18 height 18
click at [425, 281] on abbr "December" at bounding box center [426, 280] width 31 height 8
type input "[DATE]"
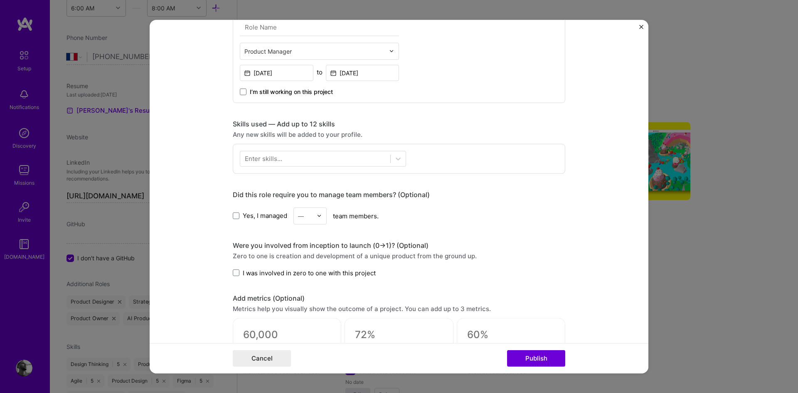
scroll to position [463, 0]
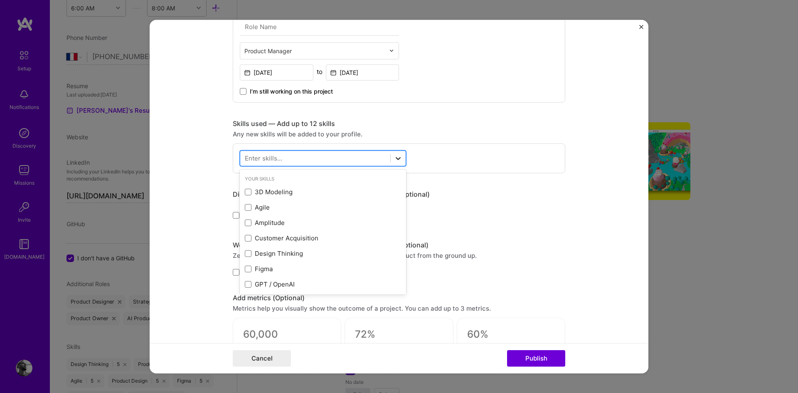
click at [394, 158] on icon at bounding box center [398, 158] width 8 height 8
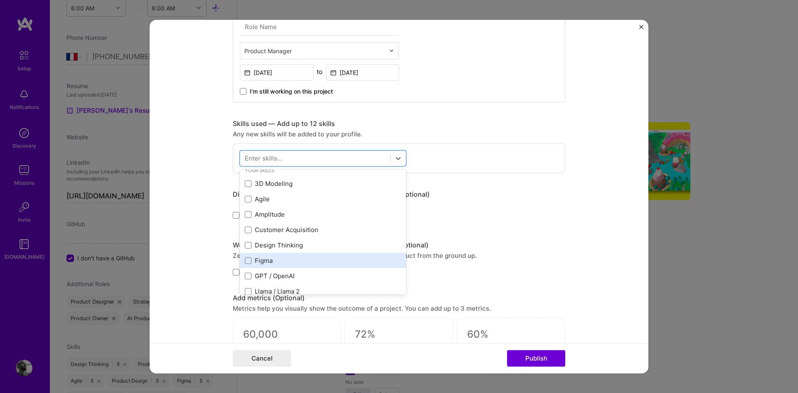
click at [319, 259] on div "Figma" at bounding box center [323, 260] width 156 height 9
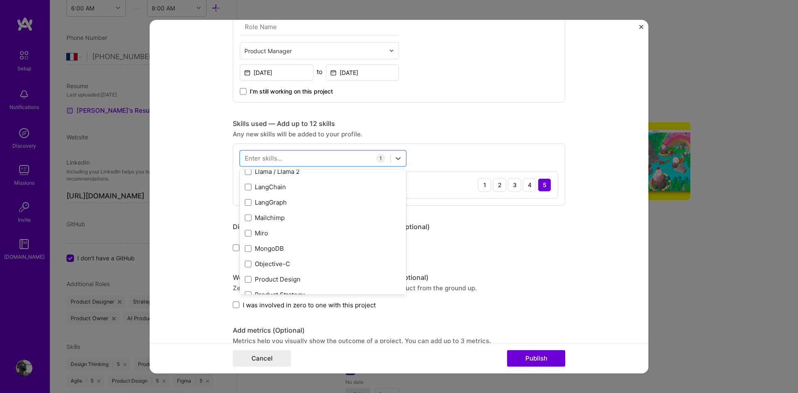
scroll to position [157, 0]
click at [316, 250] on div "Product Design" at bounding box center [323, 250] width 156 height 9
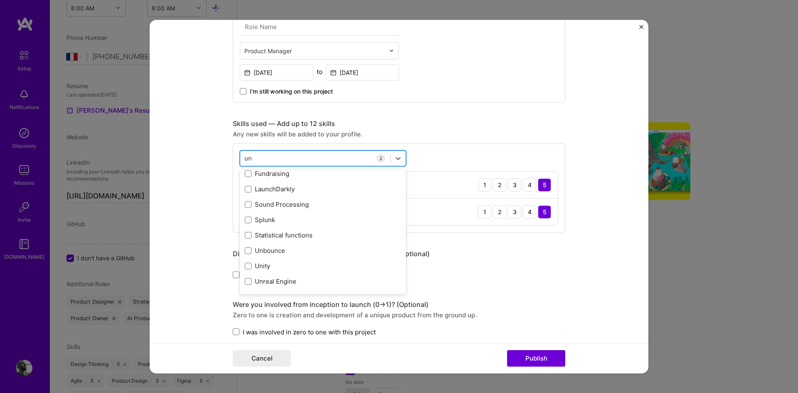
scroll to position [0, 0]
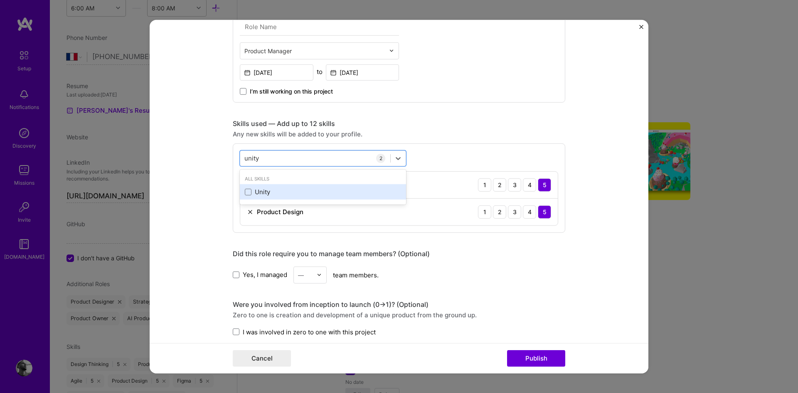
click at [274, 195] on div "Unity" at bounding box center [323, 191] width 156 height 9
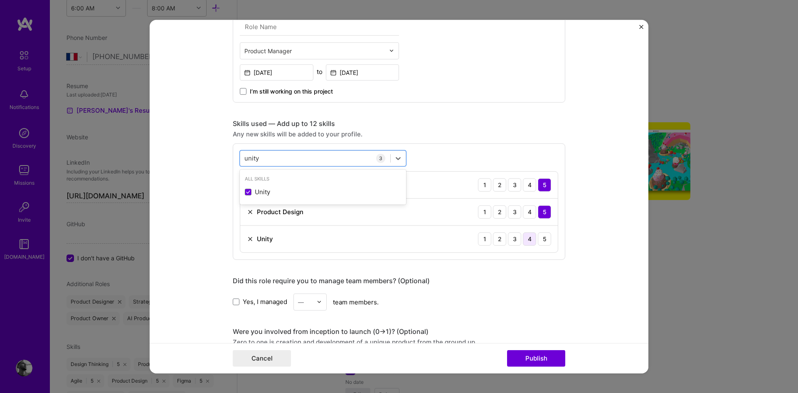
type input "unity"
click at [525, 240] on div "4" at bounding box center [529, 238] width 13 height 13
click at [529, 357] on button "Publish" at bounding box center [536, 358] width 58 height 17
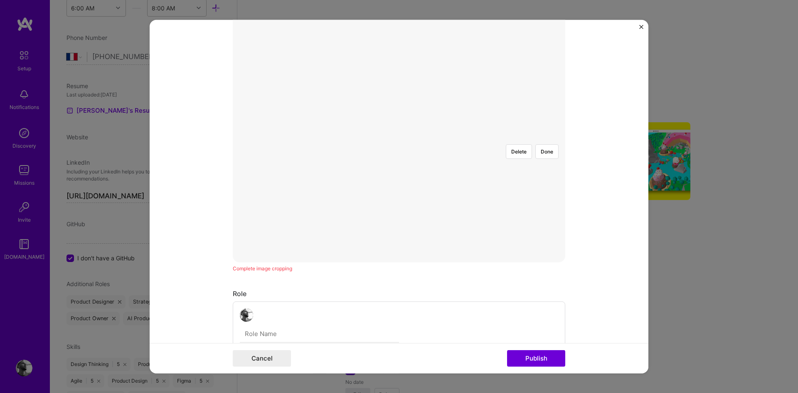
scroll to position [150, 0]
click at [547, 151] on button "Done" at bounding box center [546, 158] width 23 height 15
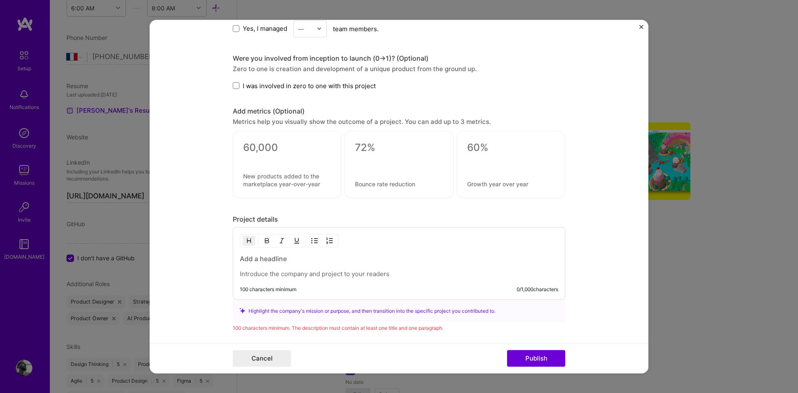
scroll to position [737, 0]
click at [260, 257] on h3 at bounding box center [399, 258] width 318 height 9
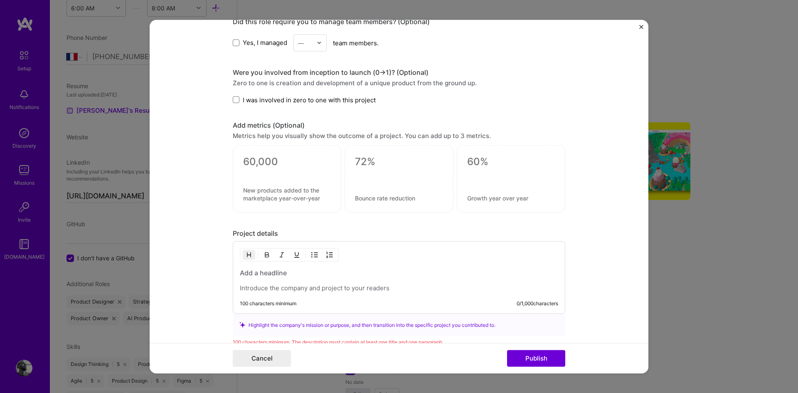
scroll to position [752, 0]
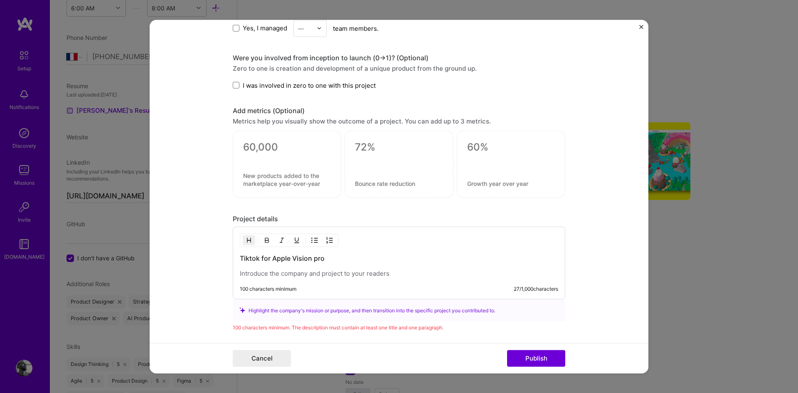
click at [256, 272] on p at bounding box center [399, 273] width 318 height 8
drag, startPoint x: 271, startPoint y: 259, endPoint x: 340, endPoint y: 259, distance: 68.2
click at [340, 259] on h3 "Tiktok for Apple Vision pro" at bounding box center [399, 258] width 318 height 9
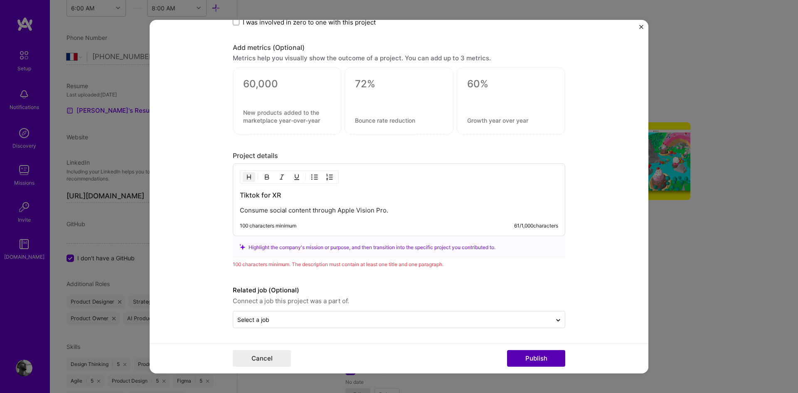
click at [533, 356] on button "Publish" at bounding box center [536, 358] width 58 height 17
click at [233, 23] on span at bounding box center [236, 22] width 7 height 7
click at [0, 0] on input "I was involved in zero to one with this project" at bounding box center [0, 0] width 0 height 0
click at [399, 210] on p "Consume social content through Apple Vision Pro." at bounding box center [399, 210] width 318 height 8
click at [310, 211] on p "Consume social content through Apple Vision Pro." at bounding box center [399, 210] width 318 height 8
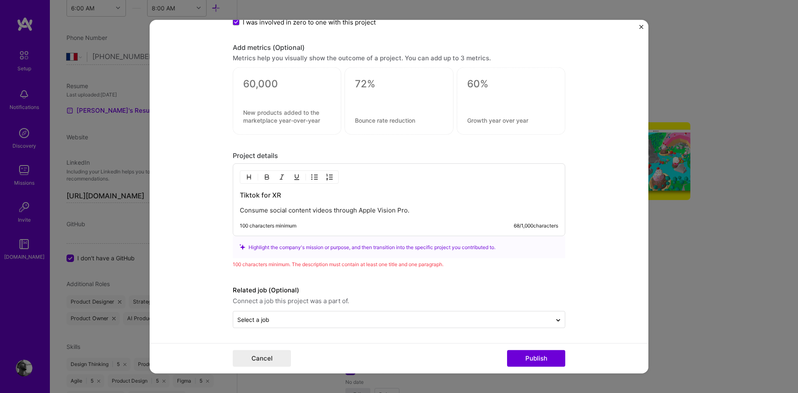
click at [423, 211] on p "Consume social content videos through Apple Vision Pro." at bounding box center [399, 210] width 318 height 8
click at [356, 210] on p "Consume social content videos through Apple Vision Pro." at bounding box center [399, 210] width 318 height 8
click at [458, 211] on p "Consume social content videos through the Apple Vision Pro." at bounding box center [399, 210] width 318 height 8
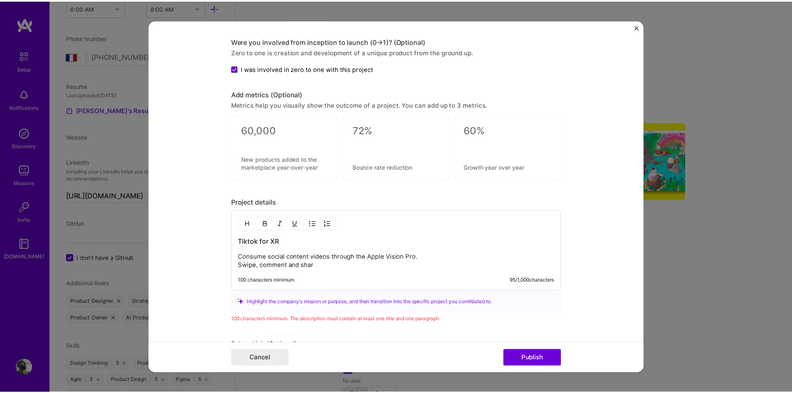
scroll to position [786, 0]
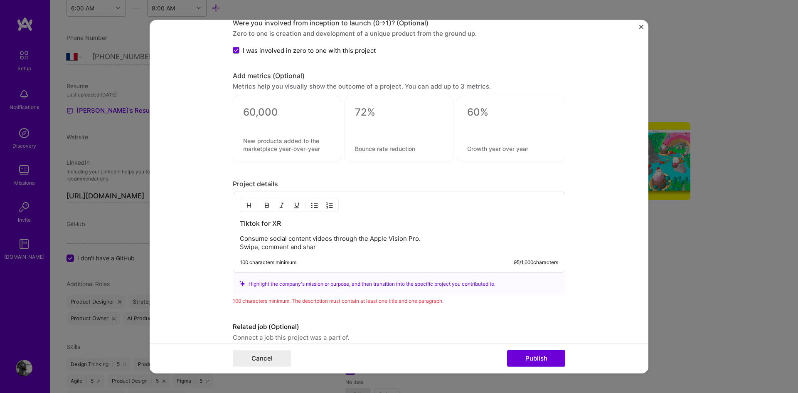
click at [243, 244] on p "Consume social content videos through the Apple Vision Pro. Swipe, comment and …" at bounding box center [399, 242] width 318 height 17
click at [327, 244] on p "Consume social content videos through the Apple Vision Pro. Like, comment and s…" at bounding box center [399, 242] width 318 height 17
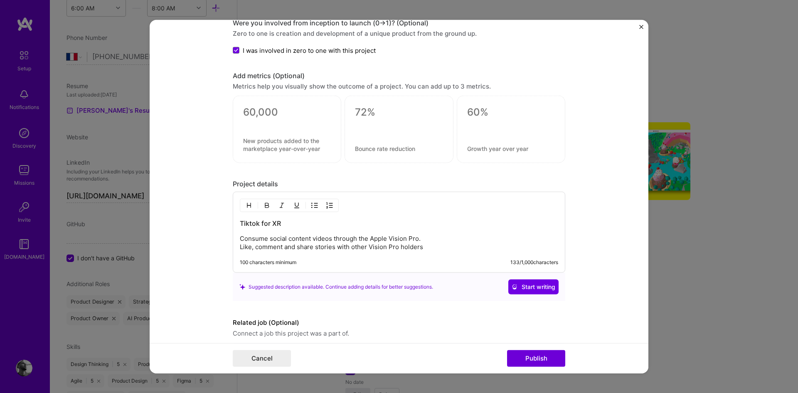
click at [422, 239] on p "Consume social content videos through the Apple Vision Pro. Like, comment and s…" at bounding box center [399, 242] width 318 height 17
click at [533, 368] on div "Cancel Publish" at bounding box center [399, 358] width 499 height 30
click at [533, 362] on button "Publish" at bounding box center [536, 358] width 58 height 17
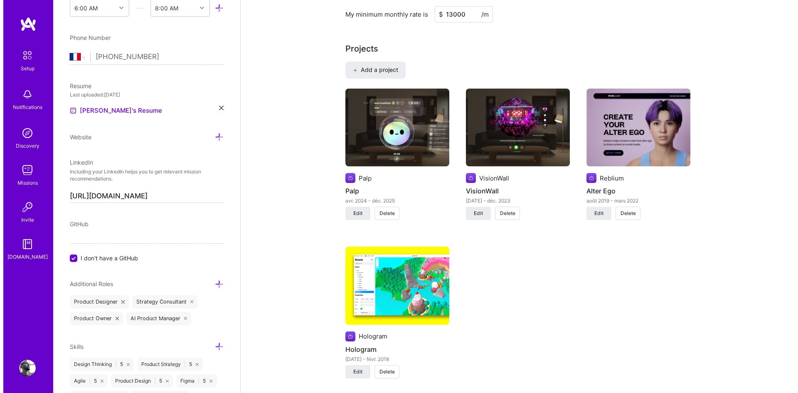
scroll to position [568, 0]
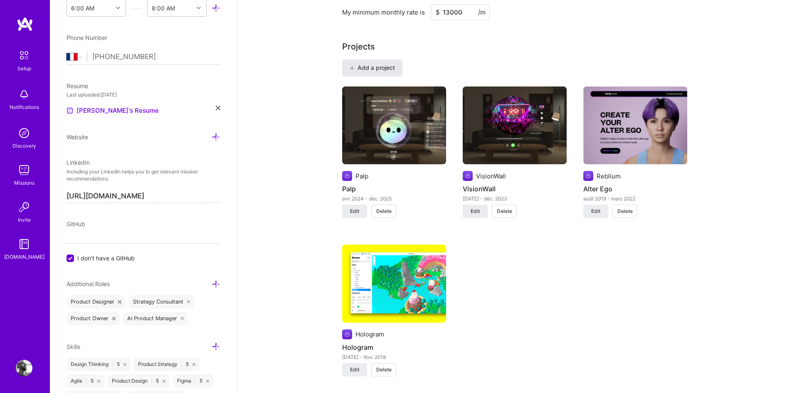
click at [385, 67] on span "Add a project" at bounding box center [372, 68] width 45 height 8
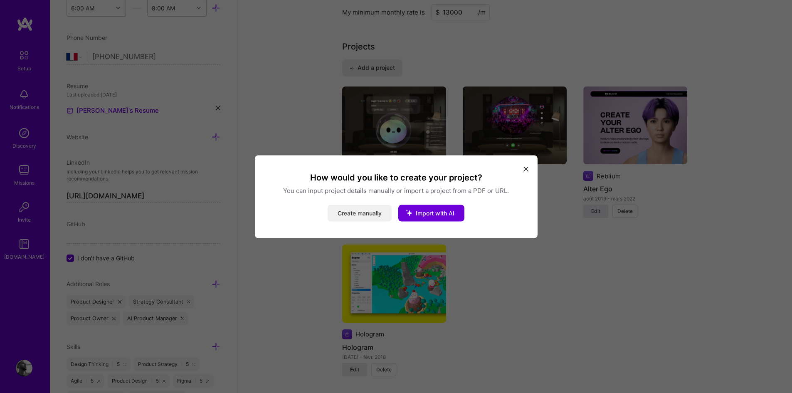
click at [363, 212] on button "Create manually" at bounding box center [360, 213] width 64 height 17
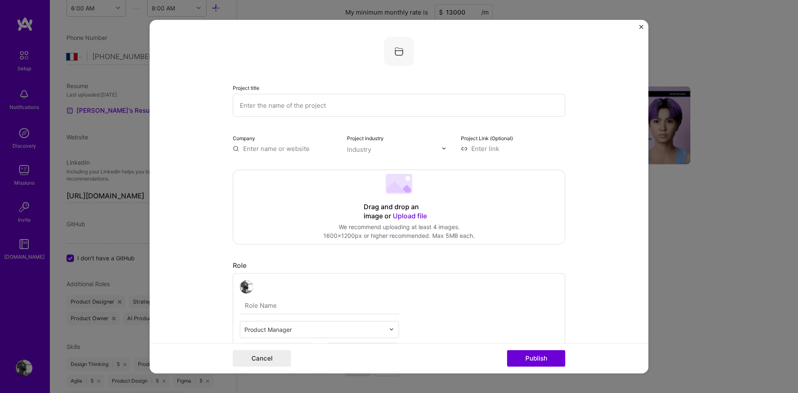
click at [399, 211] on span "Upload file" at bounding box center [410, 215] width 34 height 8
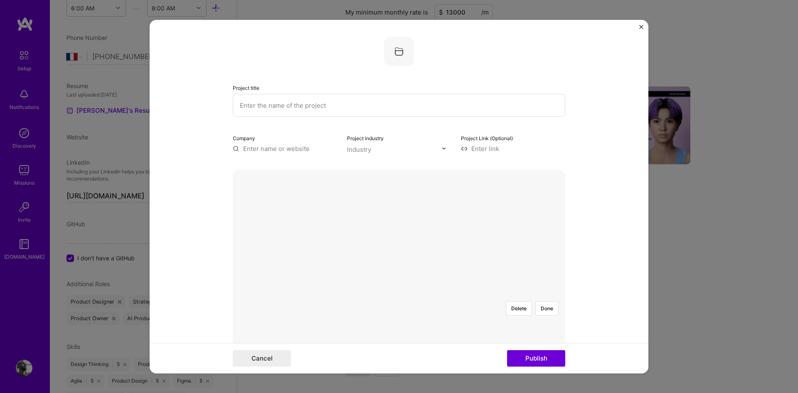
click at [432, 294] on div at bounding box center [469, 347] width 141 height 106
click at [434, 294] on div at bounding box center [469, 347] width 141 height 106
click at [534, 361] on button "Publish" at bounding box center [536, 358] width 58 height 17
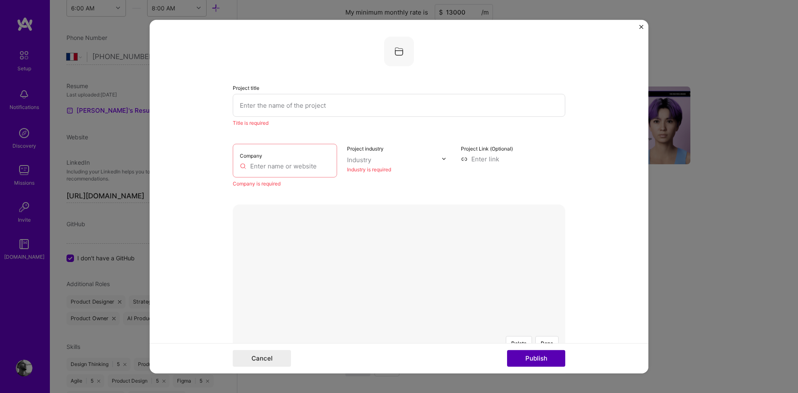
scroll to position [17, 0]
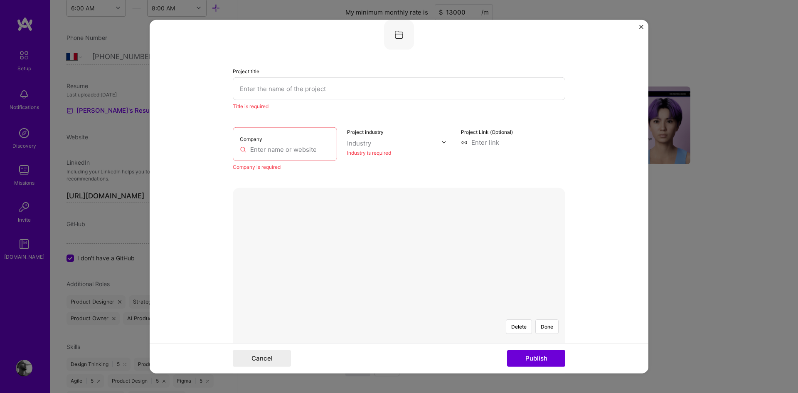
click at [344, 93] on input "text" at bounding box center [399, 88] width 333 height 23
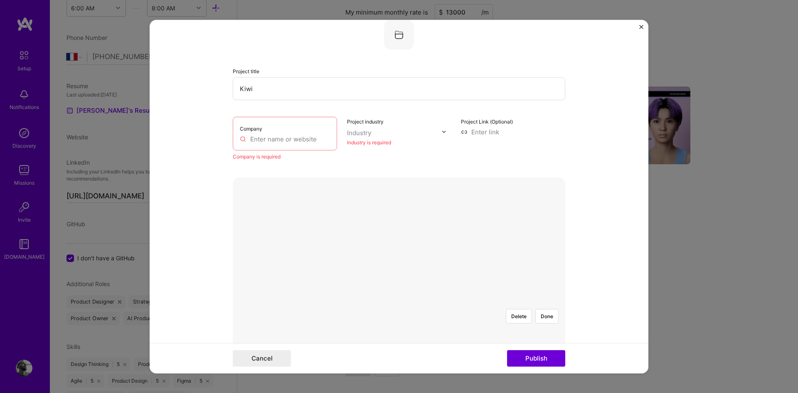
type input "Kiwi"
click at [267, 140] on input "text" at bounding box center [285, 138] width 90 height 9
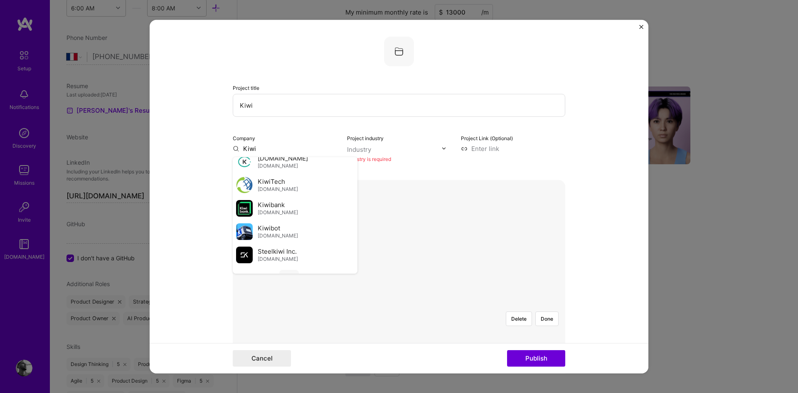
scroll to position [91, 0]
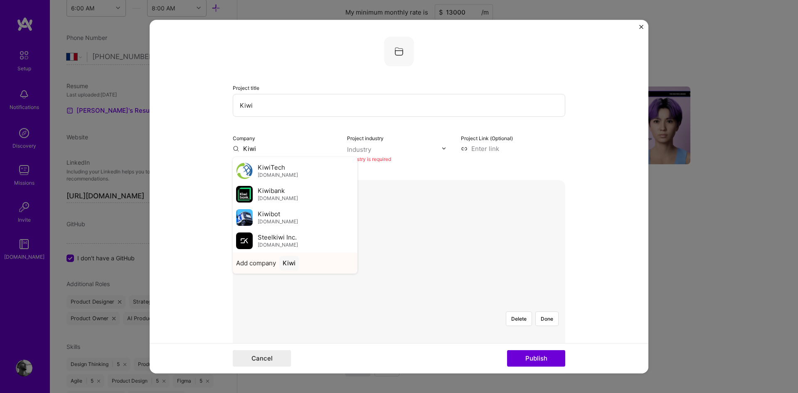
type input "Kiwi"
click at [291, 266] on div "Kiwi" at bounding box center [289, 262] width 20 height 15
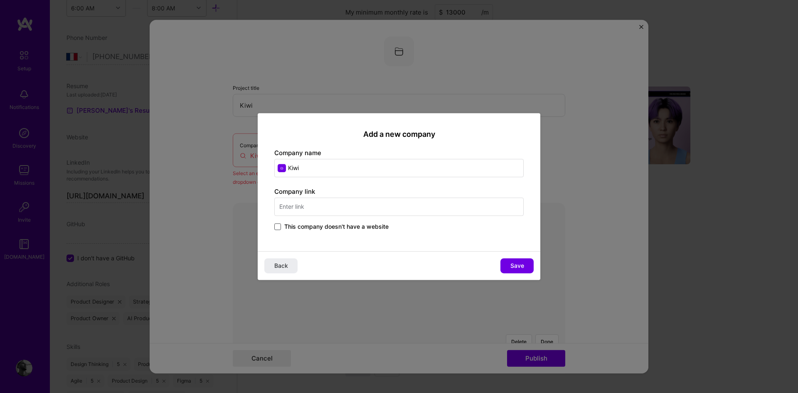
click at [276, 224] on span at bounding box center [277, 226] width 7 height 7
click at [0, 0] on input "This company doesn't have a website" at bounding box center [0, 0] width 0 height 0
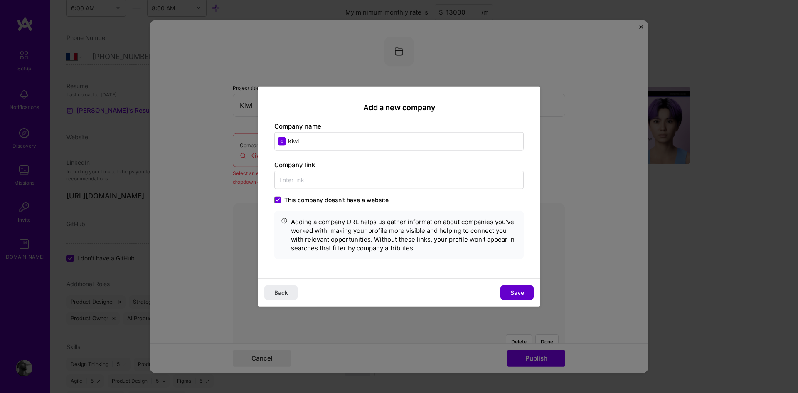
click at [509, 288] on button "Save" at bounding box center [516, 292] width 33 height 15
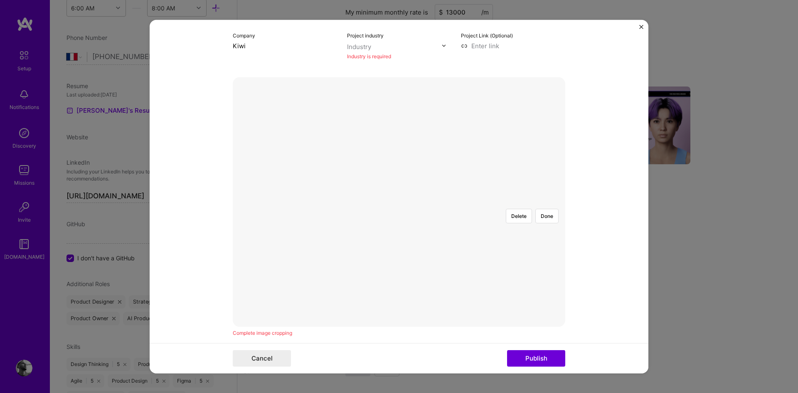
scroll to position [103, 0]
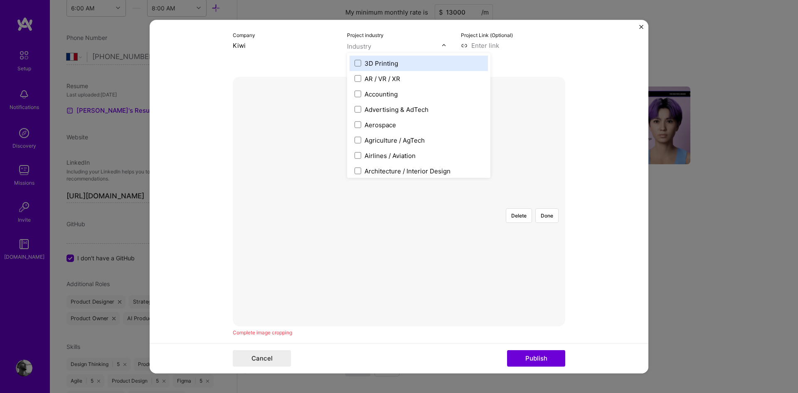
click at [389, 46] on input "text" at bounding box center [394, 46] width 95 height 9
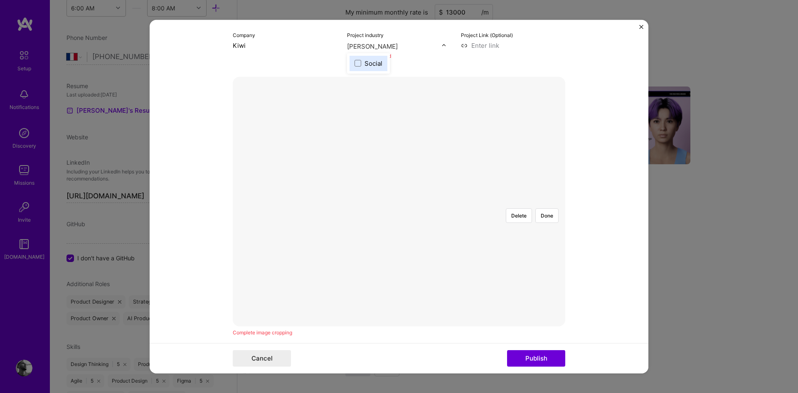
type input "social"
click at [365, 61] on div "Social" at bounding box center [374, 63] width 18 height 9
click at [571, 138] on form "Project title Kiwi Company Kiwi Project industry Industry 1 Project Link (Optio…" at bounding box center [399, 197] width 499 height 354
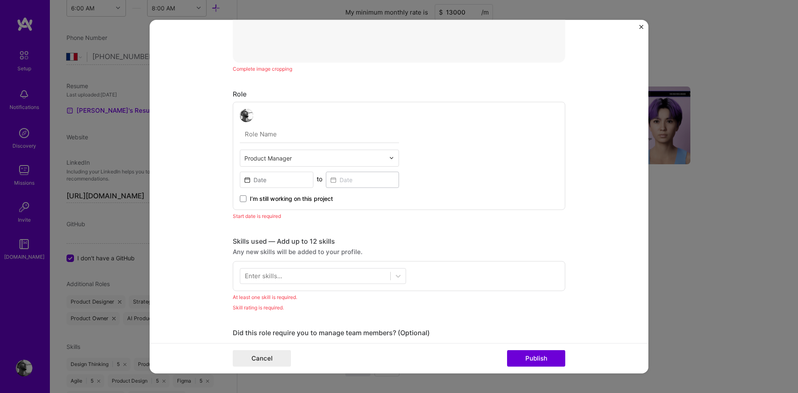
scroll to position [379, 0]
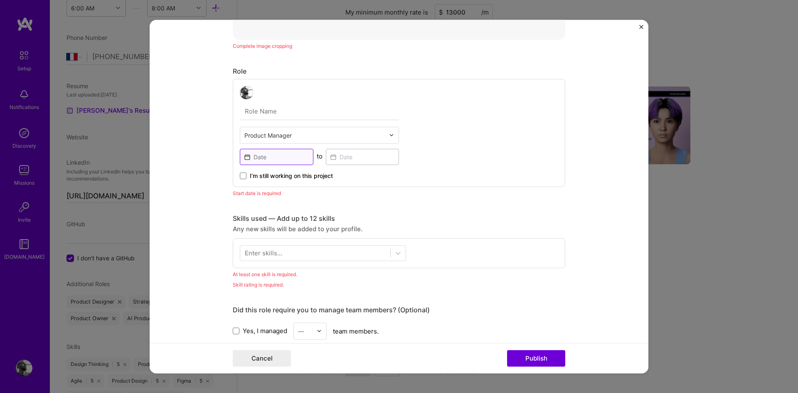
click at [271, 160] on input at bounding box center [277, 156] width 74 height 16
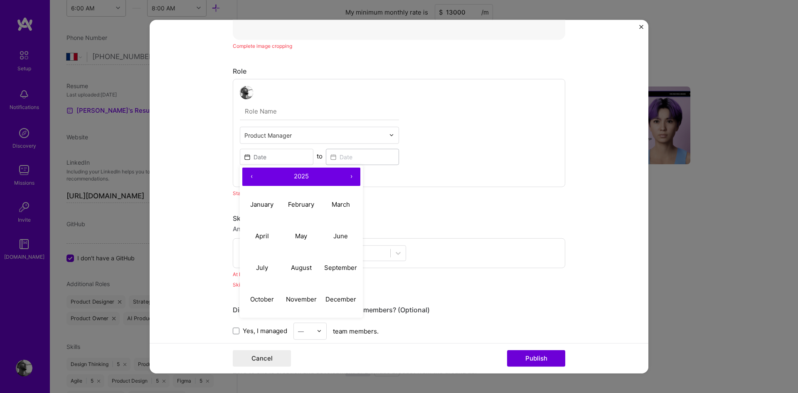
click at [245, 176] on button "‹" at bounding box center [251, 176] width 18 height 18
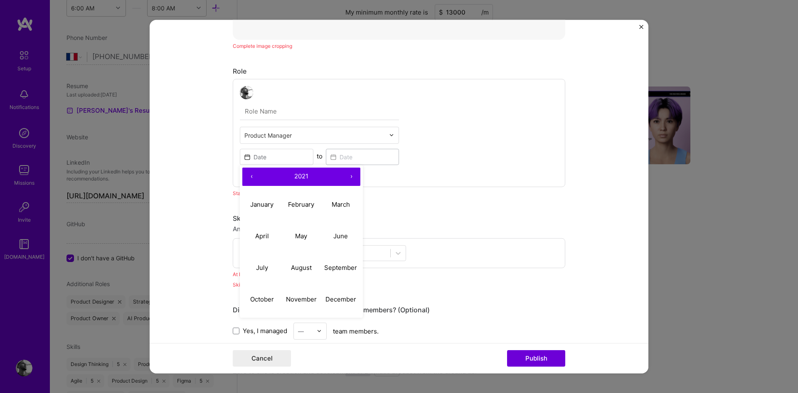
click at [245, 176] on button "‹" at bounding box center [251, 176] width 18 height 18
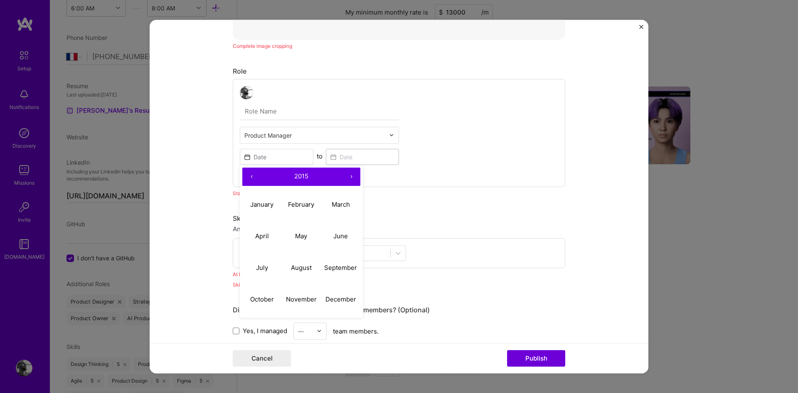
click at [245, 176] on button "‹" at bounding box center [251, 176] width 18 height 18
click at [350, 179] on button "›" at bounding box center [351, 176] width 18 height 18
click at [332, 268] on abbr "September" at bounding box center [340, 268] width 33 height 8
type input "[DATE]"
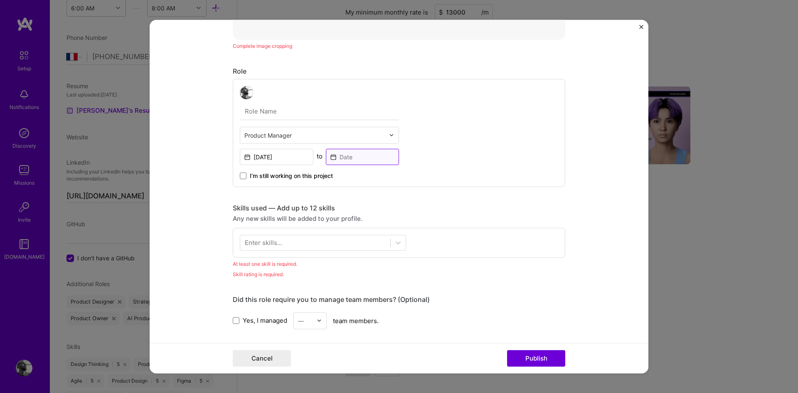
click at [362, 156] on input at bounding box center [363, 156] width 74 height 16
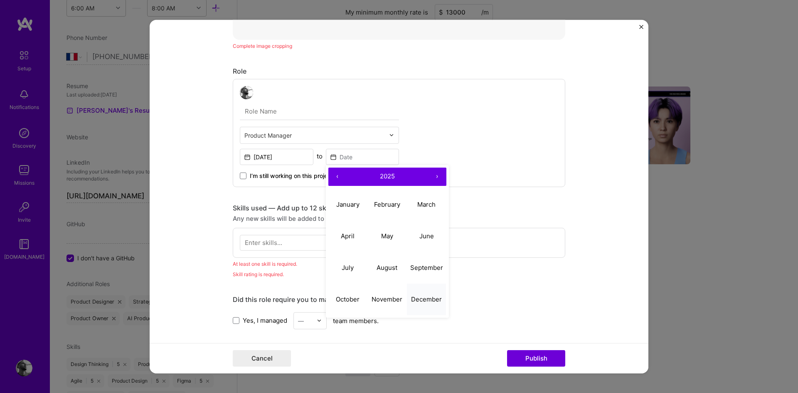
click at [425, 297] on abbr "December" at bounding box center [426, 299] width 31 height 8
type input "[DATE]"
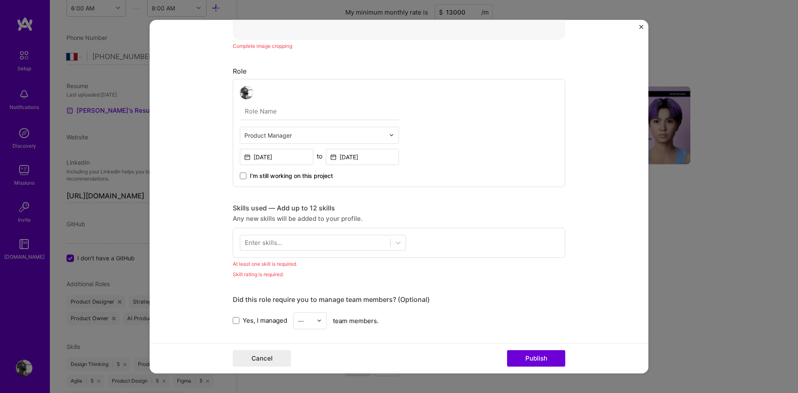
scroll to position [423, 0]
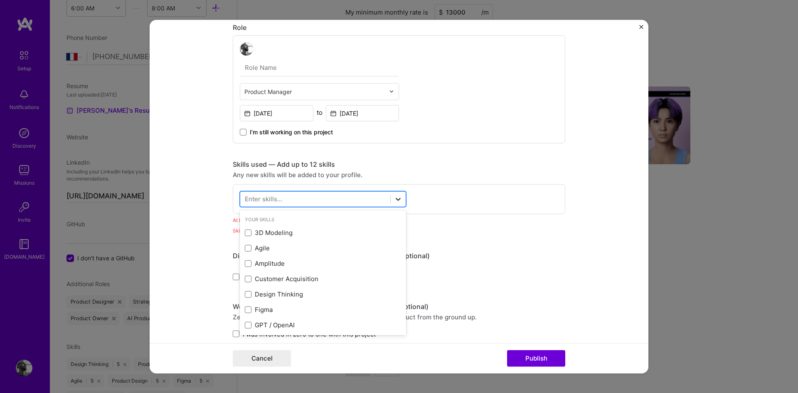
click at [394, 202] on icon at bounding box center [398, 199] width 8 height 8
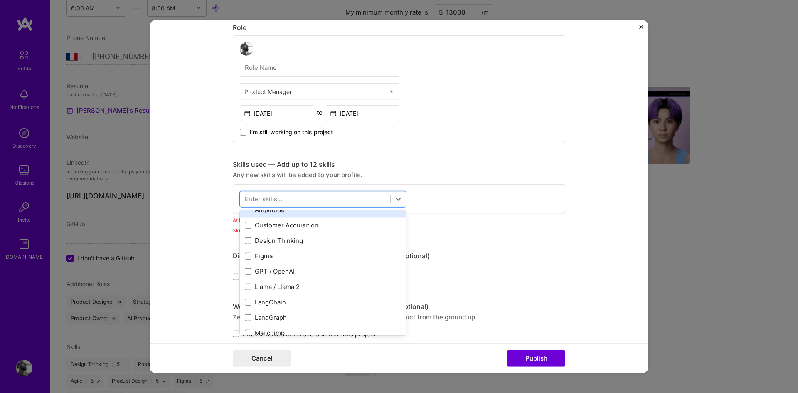
scroll to position [57, 0]
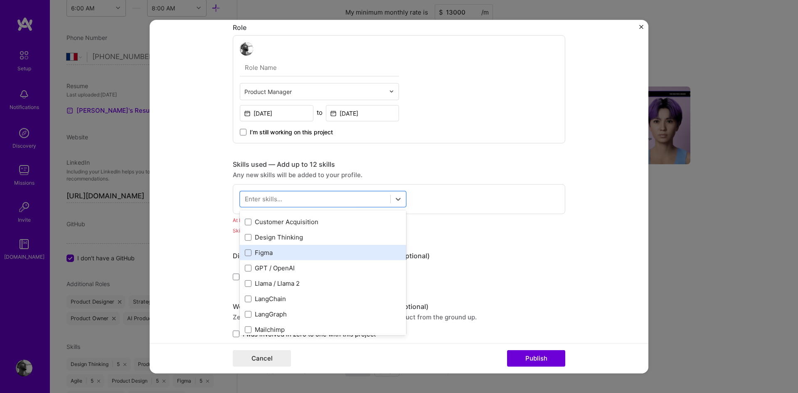
click at [278, 253] on div "Figma" at bounding box center [323, 252] width 156 height 9
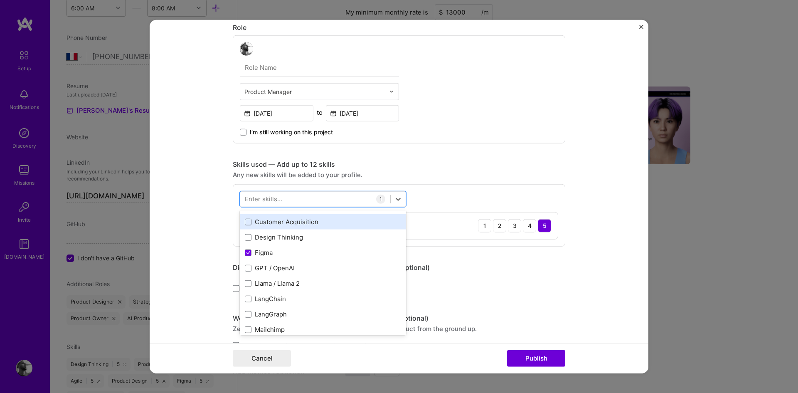
click at [272, 226] on div "Customer Acquisition" at bounding box center [323, 221] width 156 height 9
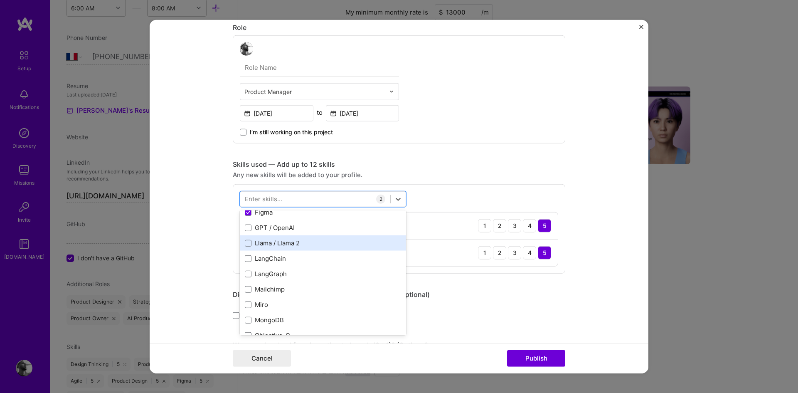
scroll to position [102, 0]
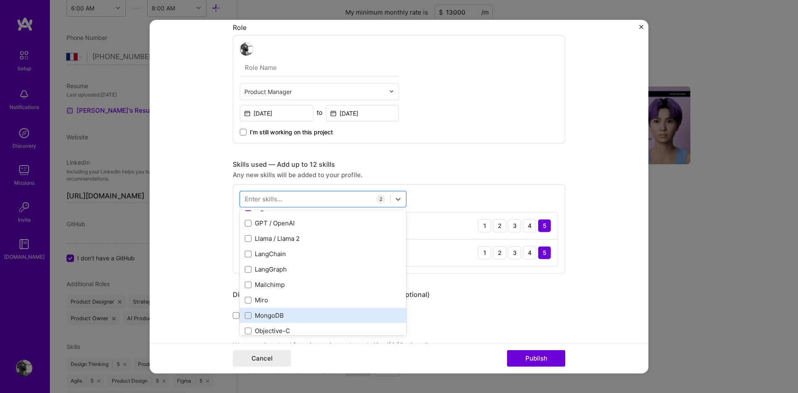
click at [281, 312] on div "MongoDB" at bounding box center [323, 315] width 156 height 9
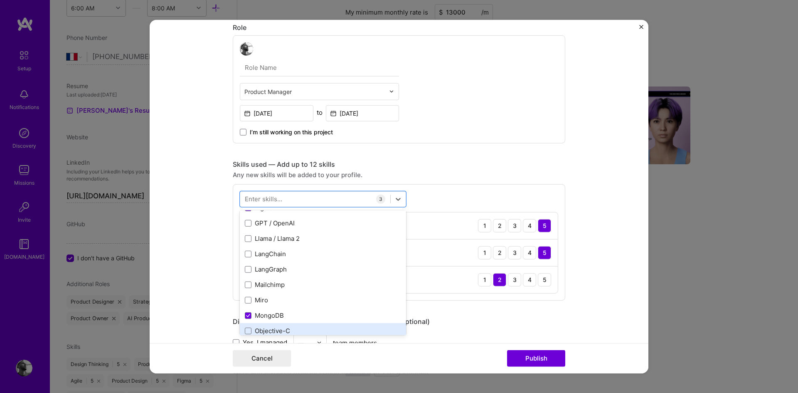
click at [275, 325] on div "Objective-C" at bounding box center [323, 330] width 166 height 15
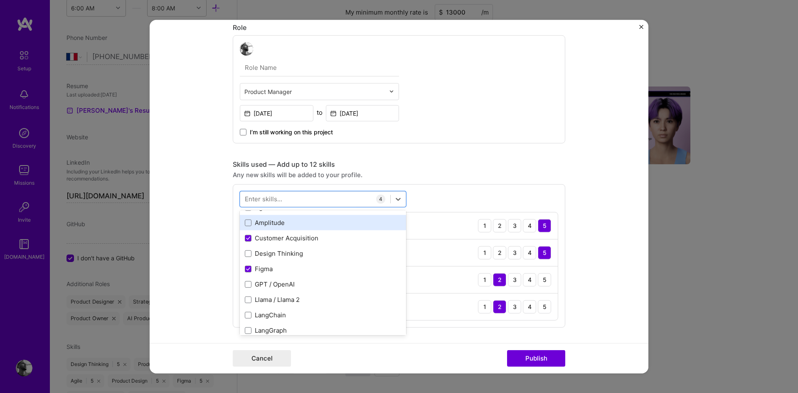
scroll to position [0, 0]
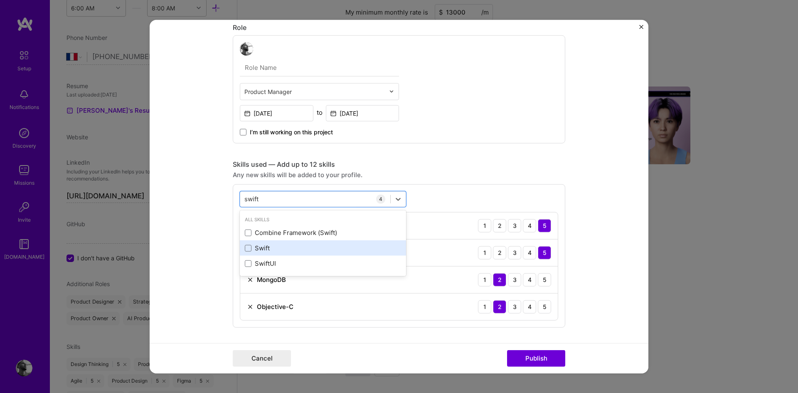
click at [270, 245] on div "Swift" at bounding box center [323, 248] width 156 height 9
type input "swift"
click at [437, 202] on div "option Swift, selected. option Combine Framework (Swift) focused, 0 of 2. 3 res…" at bounding box center [399, 269] width 333 height 170
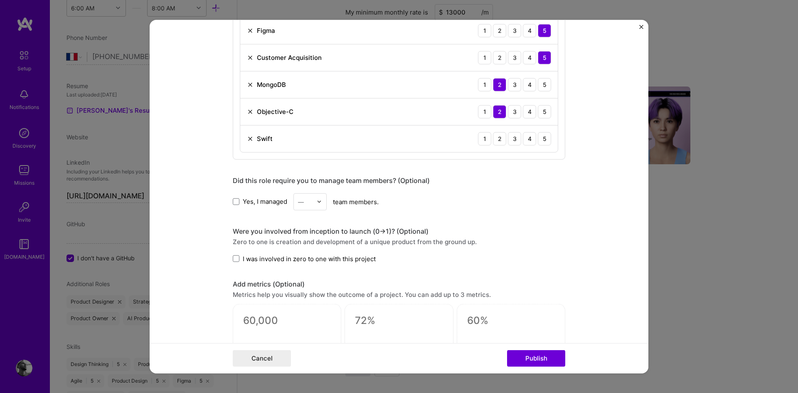
scroll to position [625, 0]
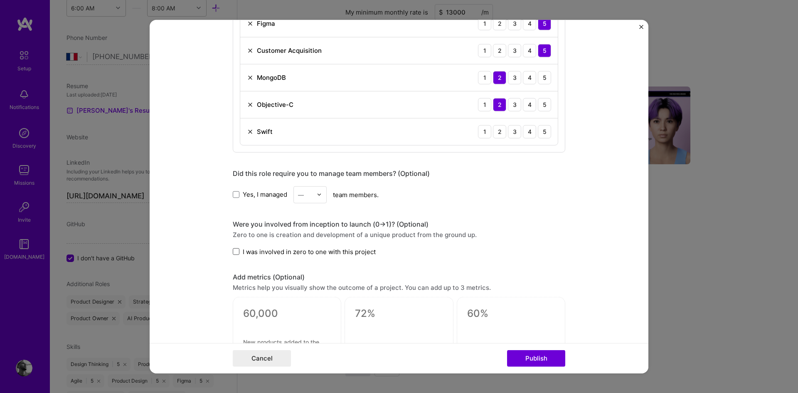
click at [236, 250] on span at bounding box center [236, 251] width 7 height 7
click at [0, 0] on input "I was involved in zero to one with this project" at bounding box center [0, 0] width 0 height 0
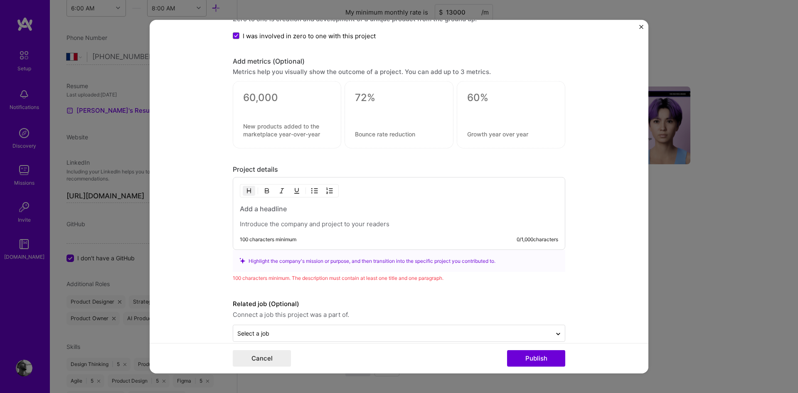
scroll to position [846, 0]
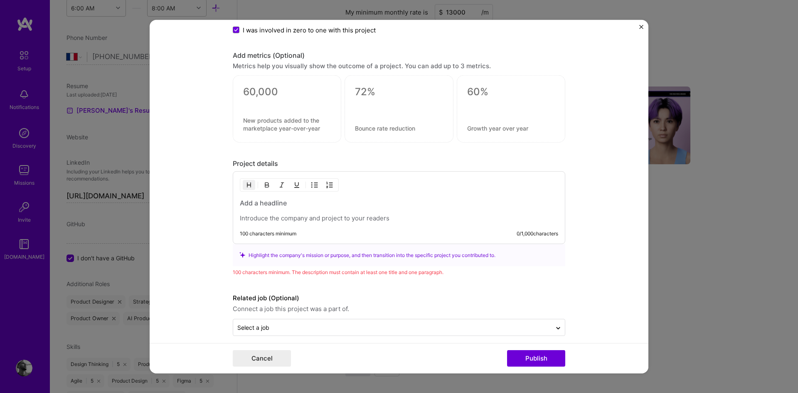
click at [274, 202] on h3 at bounding box center [399, 202] width 318 height 9
click at [274, 202] on h3 "Location-based group chat app" at bounding box center [399, 202] width 318 height 9
click at [274, 218] on p at bounding box center [399, 218] width 318 height 8
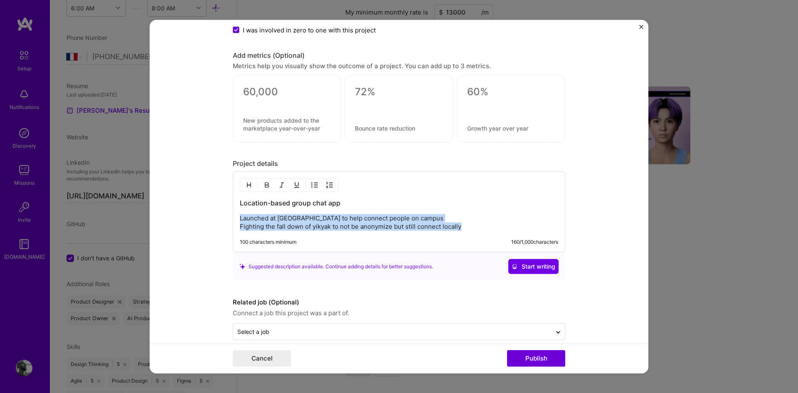
drag, startPoint x: 466, startPoint y: 225, endPoint x: 230, endPoint y: 219, distance: 236.2
click at [233, 219] on div "Location-based group chat app Launched at [GEOGRAPHIC_DATA] to help connect peo…" at bounding box center [399, 211] width 333 height 81
copy p "Launched at [GEOGRAPHIC_DATA] to help connect people on campus Fighting the fal…"
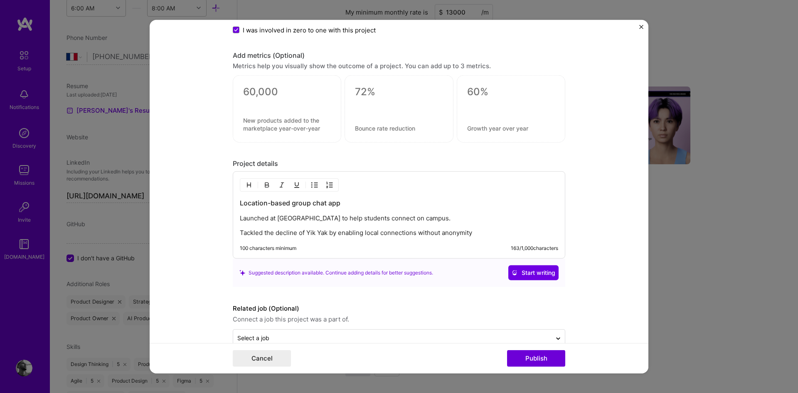
click at [446, 221] on p "Launched at [GEOGRAPHIC_DATA] to help students connect on campus." at bounding box center [399, 218] width 318 height 8
click at [240, 233] on p "Tackled the decline of Yik Yak by enabling local connections without anonymity" at bounding box center [399, 233] width 318 height 8
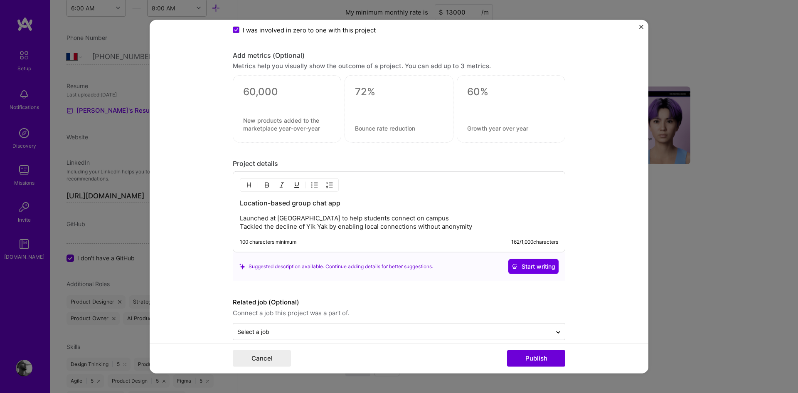
scroll to position [858, 0]
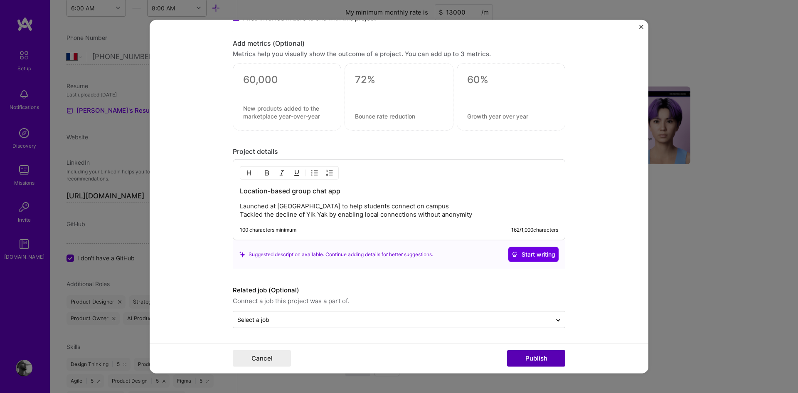
click at [533, 357] on button "Publish" at bounding box center [536, 358] width 58 height 17
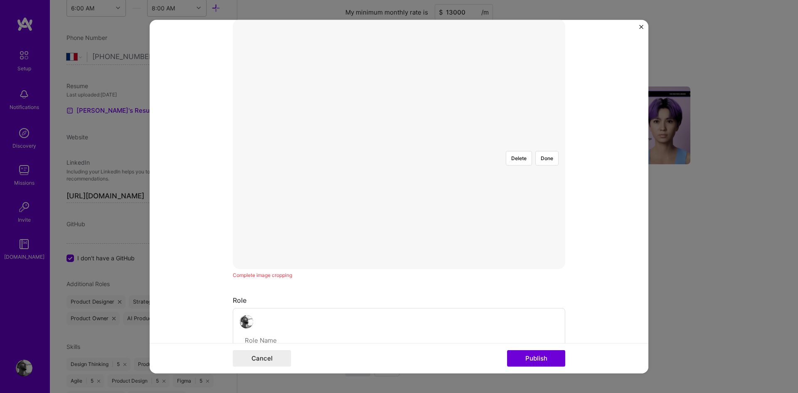
scroll to position [150, 0]
click at [540, 358] on button "Publish" at bounding box center [536, 358] width 58 height 17
click at [539, 301] on button "Done" at bounding box center [546, 308] width 23 height 15
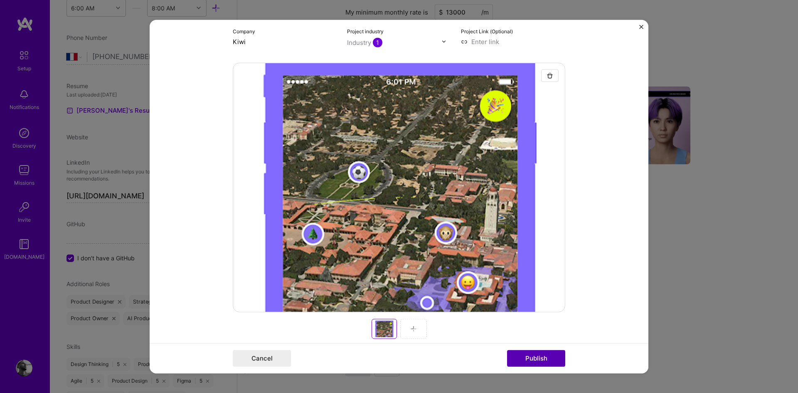
click at [537, 358] on button "Publish" at bounding box center [536, 358] width 58 height 17
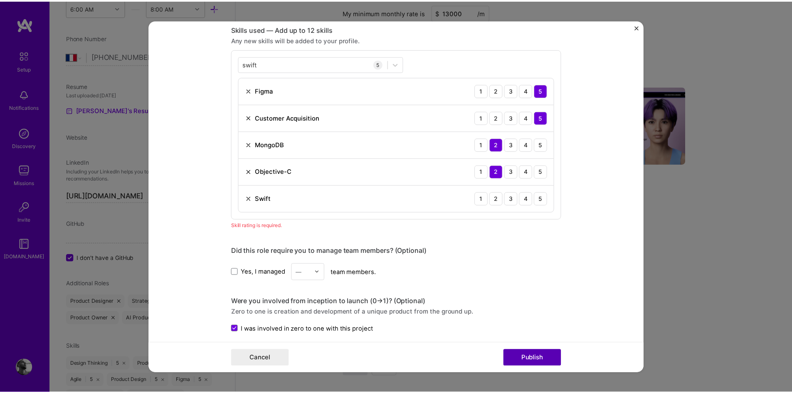
scroll to position [577, 0]
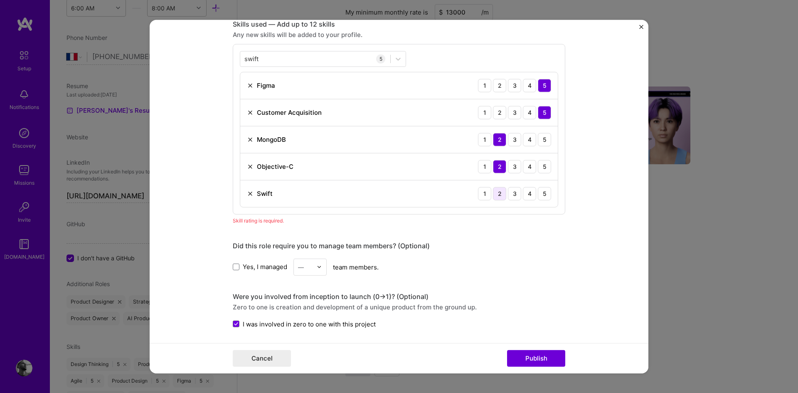
click at [497, 197] on div "2" at bounding box center [499, 193] width 13 height 13
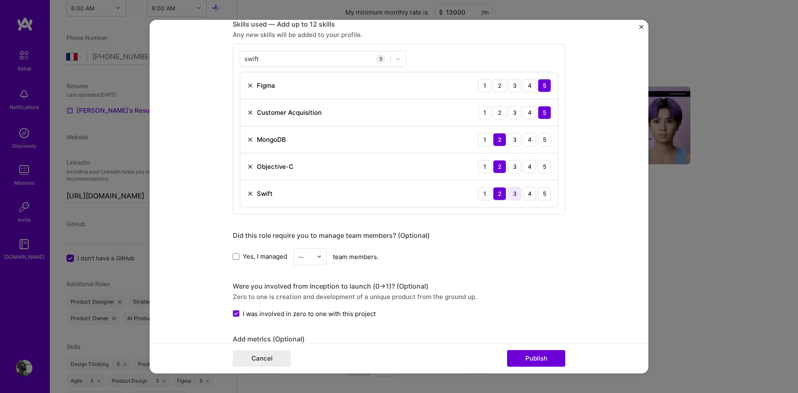
click at [515, 194] on div "3" at bounding box center [514, 193] width 13 height 13
click at [532, 361] on button "Publish" at bounding box center [536, 358] width 58 height 17
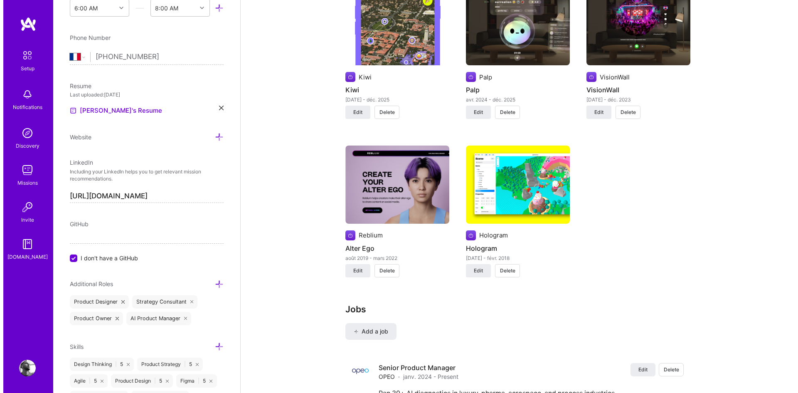
scroll to position [651, 0]
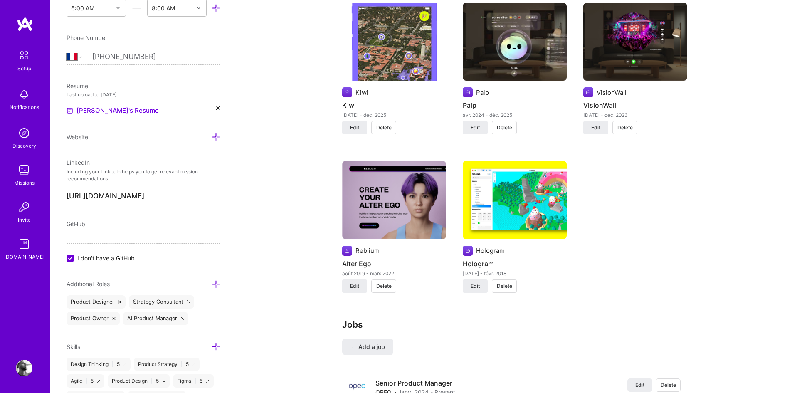
click at [419, 205] on img at bounding box center [394, 200] width 104 height 78
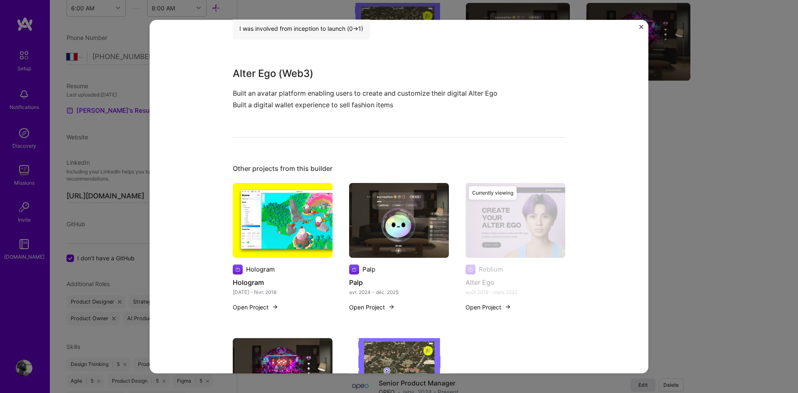
scroll to position [550, 0]
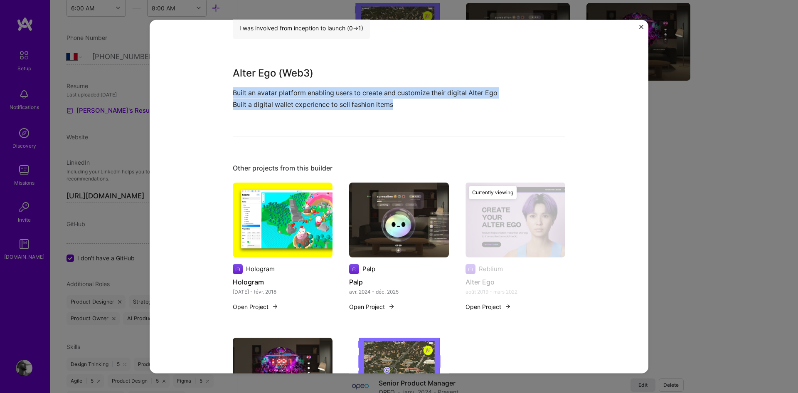
drag, startPoint x: 405, startPoint y: 106, endPoint x: 219, endPoint y: 96, distance: 185.7
click at [219, 96] on div "Alter Ego Reblium Social Role Product Manager [DATE] - [DATE] Skills used Figma…" at bounding box center [399, 197] width 499 height 354
copy p "Built an avatar platform enabling users to create and customize their digital A…"
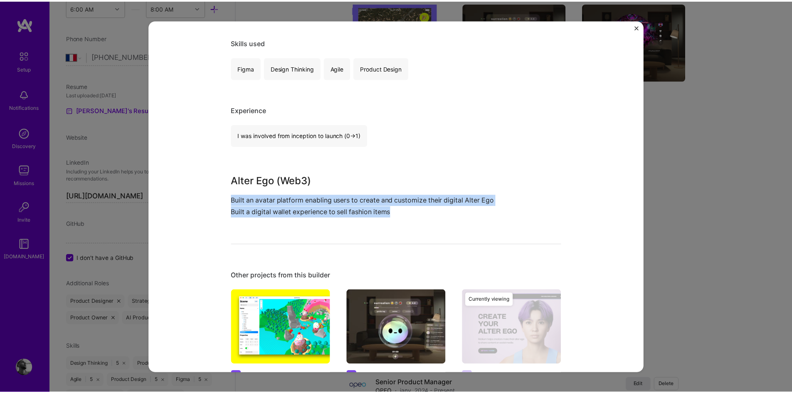
scroll to position [443, 0]
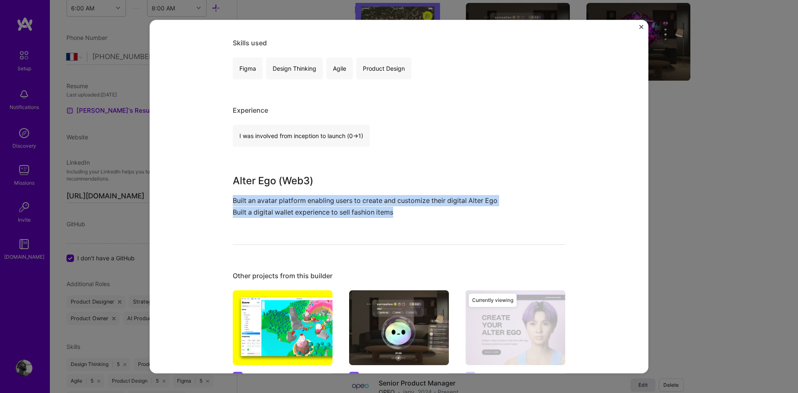
click at [641, 31] on button "Close" at bounding box center [641, 29] width 4 height 9
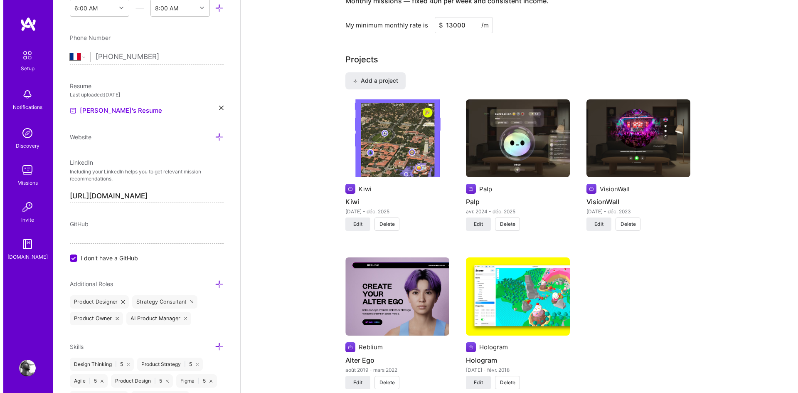
scroll to position [562, 0]
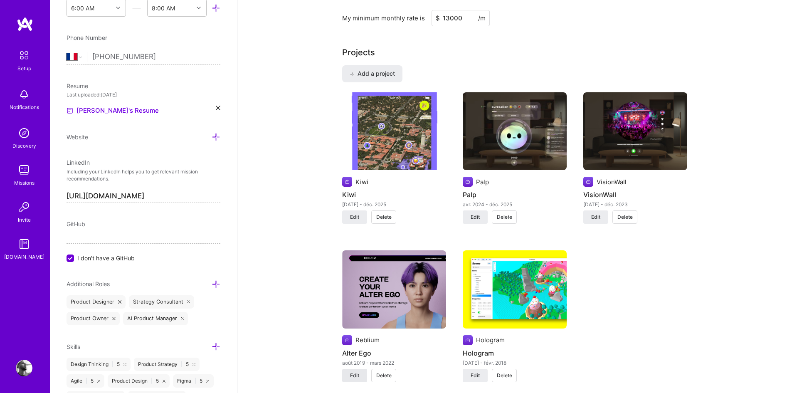
click at [355, 375] on span "Edit" at bounding box center [354, 375] width 9 height 7
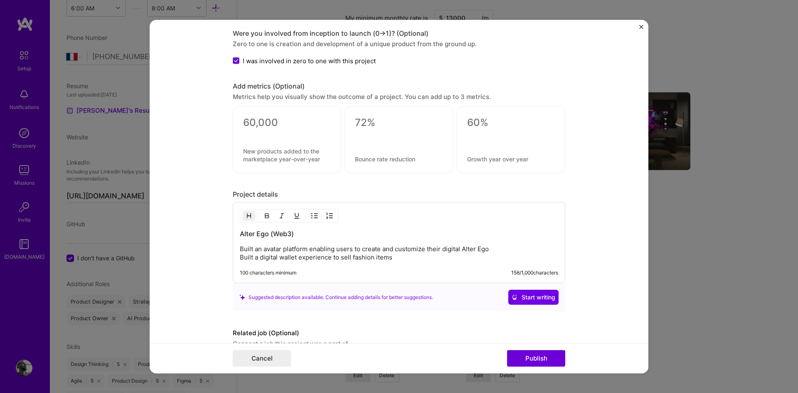
scroll to position [804, 0]
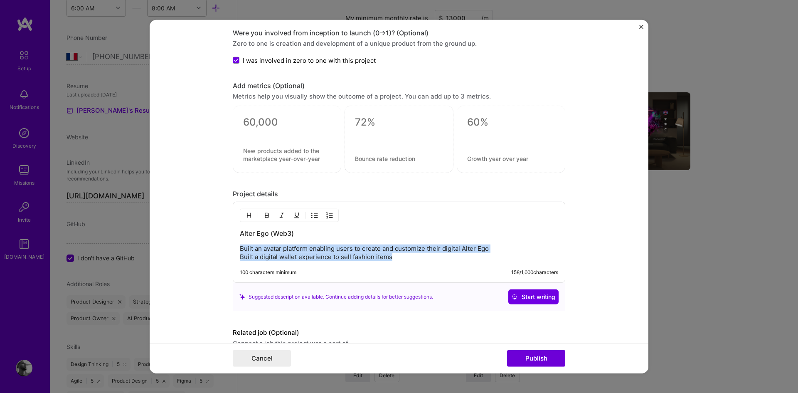
drag, startPoint x: 396, startPoint y: 260, endPoint x: 220, endPoint y: 249, distance: 176.2
click at [220, 249] on form "Project title Alter Ego Company Reblium Project industry Industry 1 Project Lin…" at bounding box center [399, 197] width 499 height 354
paste div
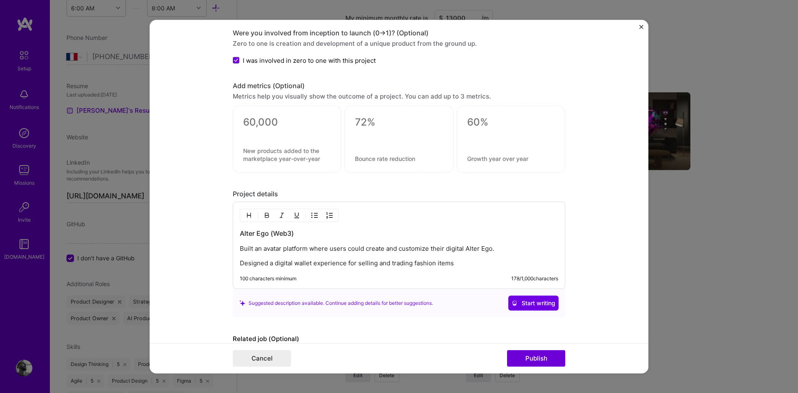
click at [502, 250] on p "Built an avatar platform where users could create and customize their digital A…" at bounding box center [399, 248] width 318 height 8
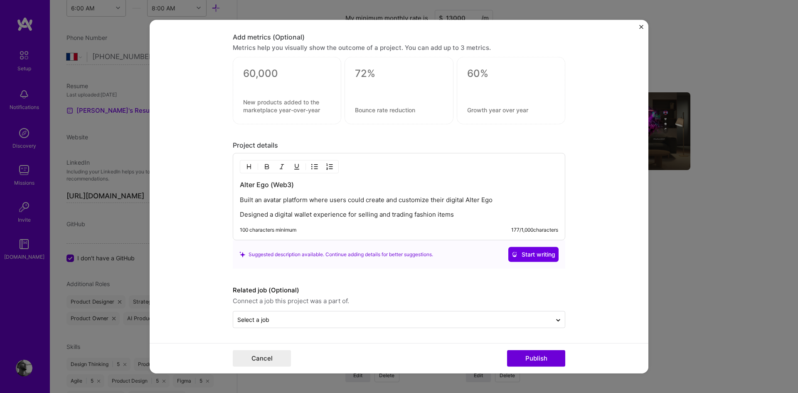
click at [240, 214] on p "Designed a digital wallet experience for selling and trading fashion items" at bounding box center [399, 214] width 318 height 8
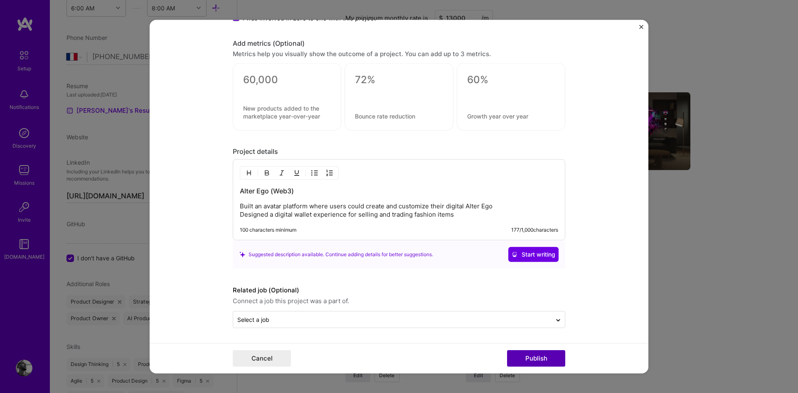
click at [543, 361] on button "Publish" at bounding box center [536, 358] width 58 height 17
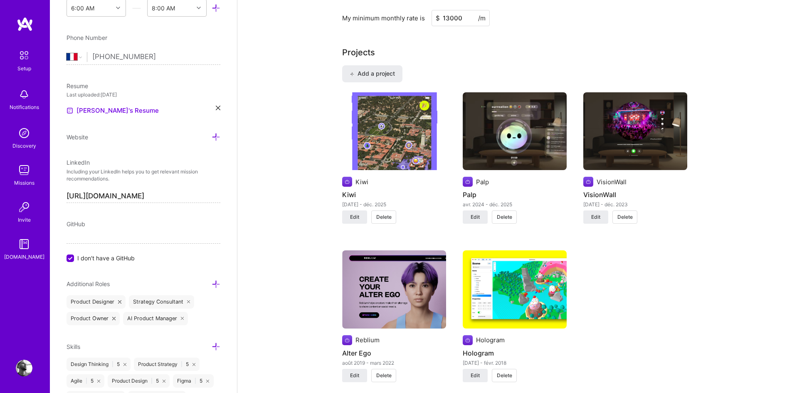
click at [627, 163] on img at bounding box center [635, 131] width 104 height 78
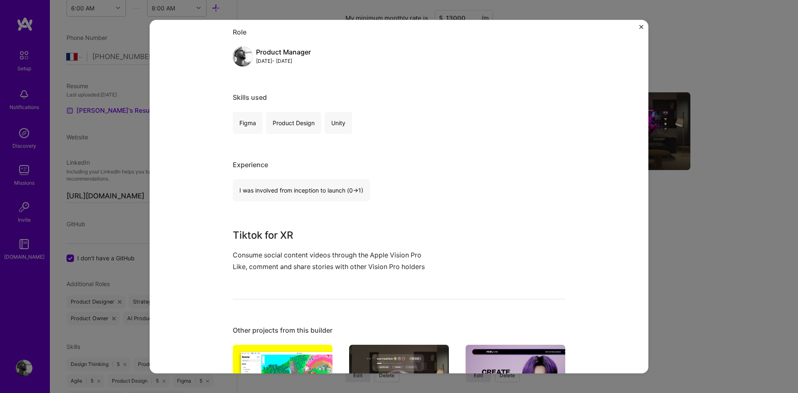
scroll to position [362, 0]
click at [640, 29] on img "Close" at bounding box center [641, 27] width 4 height 4
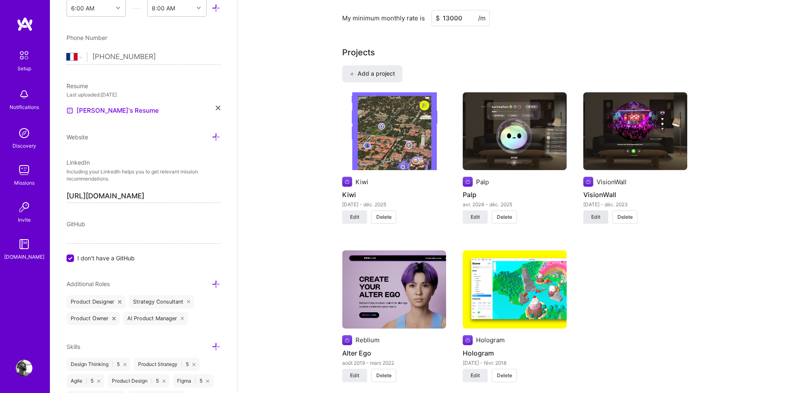
click at [596, 214] on span "Edit" at bounding box center [595, 216] width 9 height 7
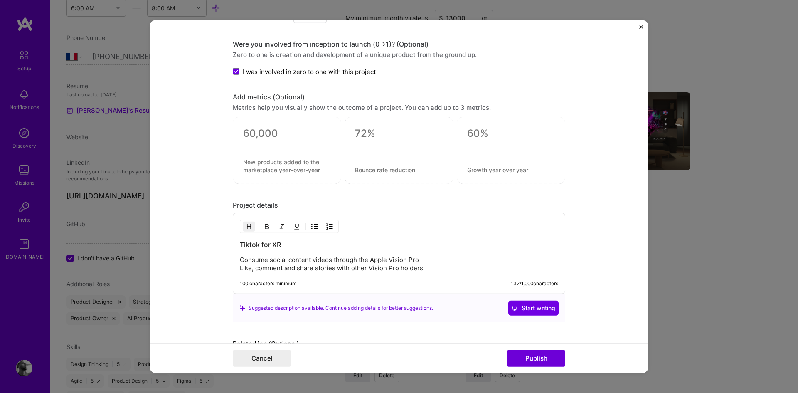
scroll to position [772, 0]
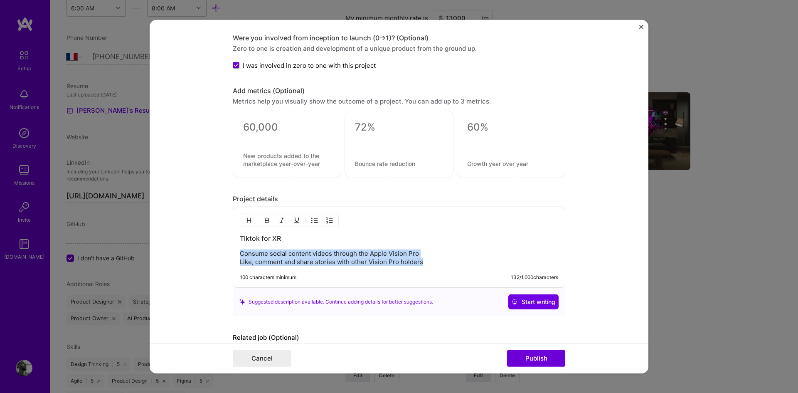
drag, startPoint x: 237, startPoint y: 253, endPoint x: 432, endPoint y: 263, distance: 194.8
click at [432, 263] on p "Consume social content videos through the Apple Vision Pro Like, comment and sh…" at bounding box center [399, 257] width 318 height 17
copy p "Consume social content videos through the Apple Vision Pro Like, comment and sh…"
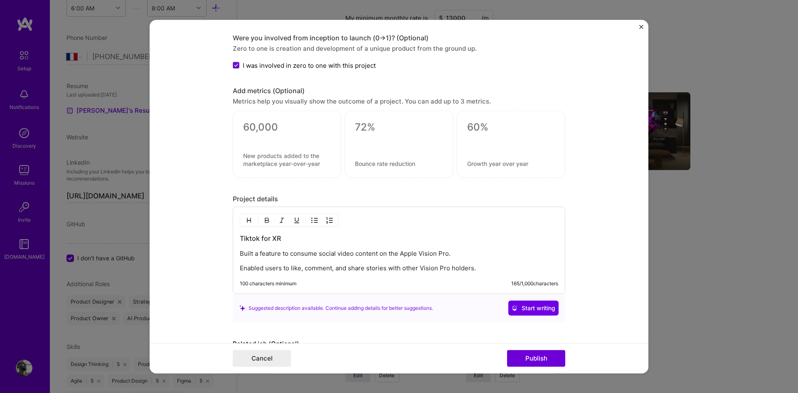
click at [240, 268] on p "Enabled users to like, comment, and share stories with other Vision Pro holders." at bounding box center [399, 268] width 318 height 8
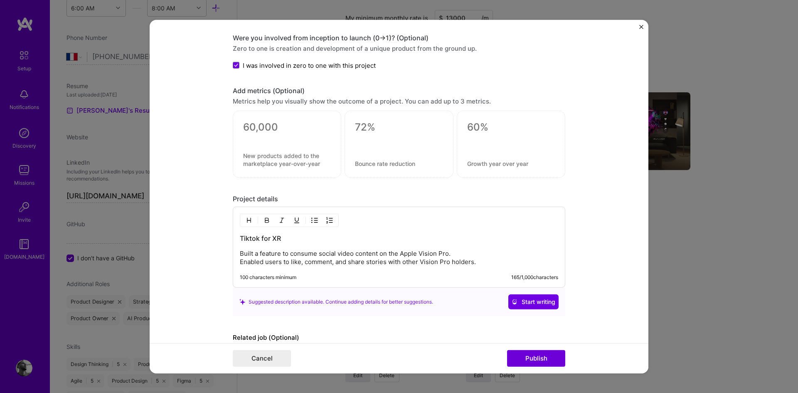
click at [500, 261] on p "Built a feature to consume social video content on the Apple Vision Pro. Enable…" at bounding box center [399, 257] width 318 height 17
click at [474, 250] on p "Built a feature to consume social video content on the Apple Vision Pro. Enable…" at bounding box center [399, 257] width 318 height 17
click at [527, 360] on button "Publish" at bounding box center [536, 358] width 58 height 17
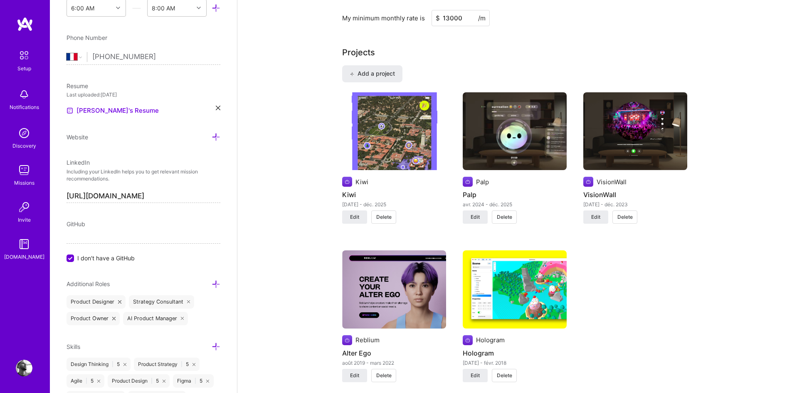
click at [518, 148] on img at bounding box center [515, 131] width 104 height 78
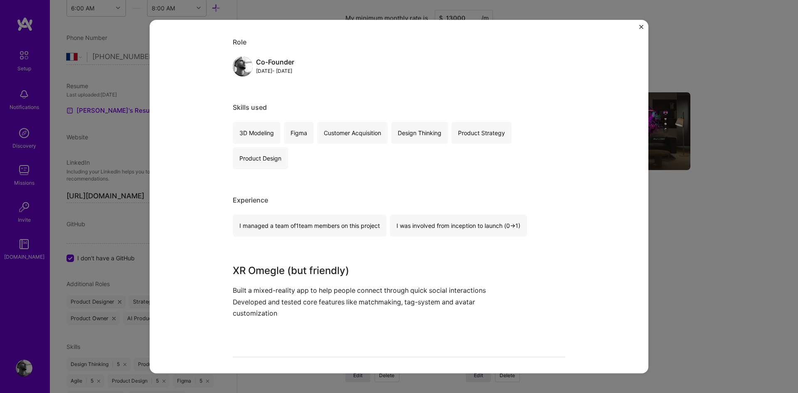
scroll to position [357, 0]
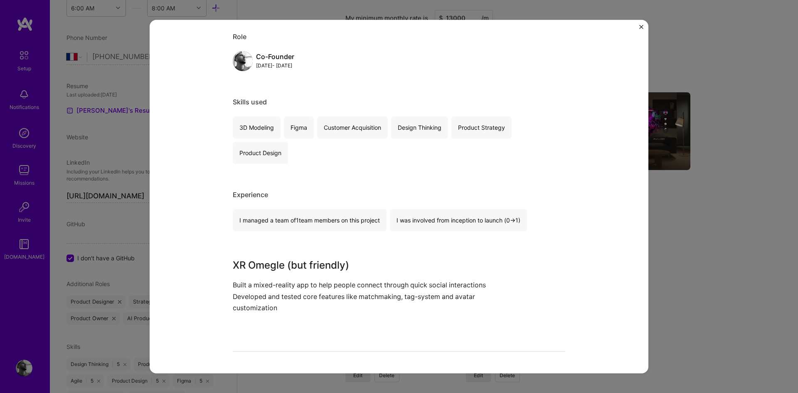
click at [677, 152] on div "Palp Palp AR / VR / XR, Social Role Co-Founder [DATE] - [DATE] Skills used 3D M…" at bounding box center [399, 196] width 798 height 393
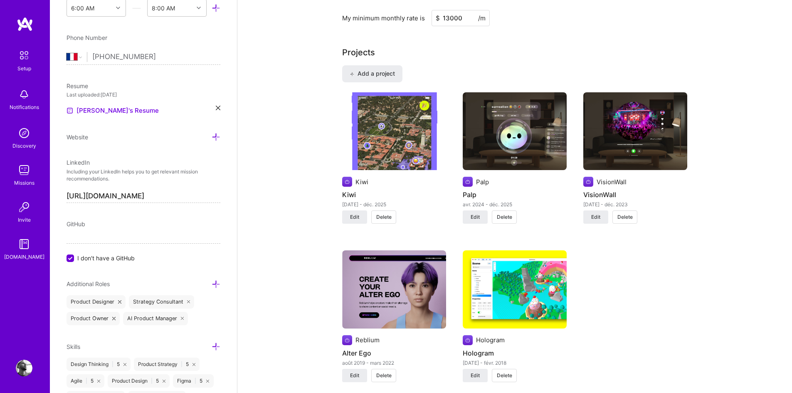
click at [498, 301] on img at bounding box center [515, 289] width 104 height 78
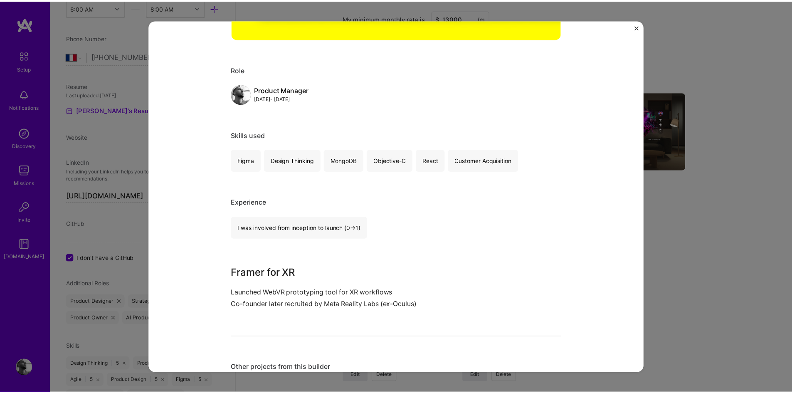
scroll to position [324, 0]
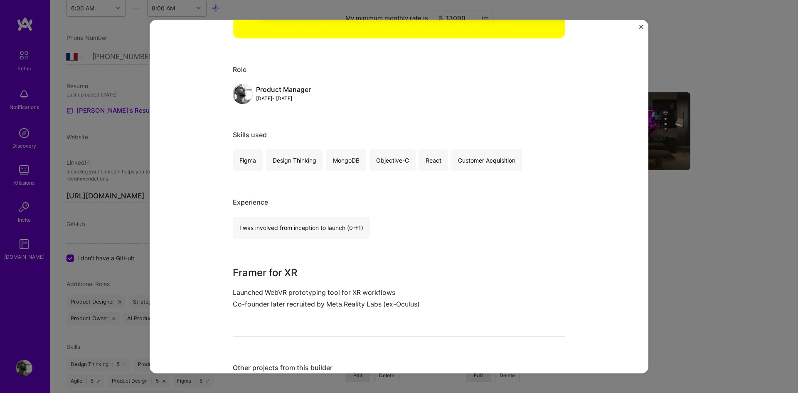
click at [683, 261] on div "Hologram Hologram AR / VR / XR Role Product Manager [DATE] - [DATE] Skills used…" at bounding box center [399, 196] width 798 height 393
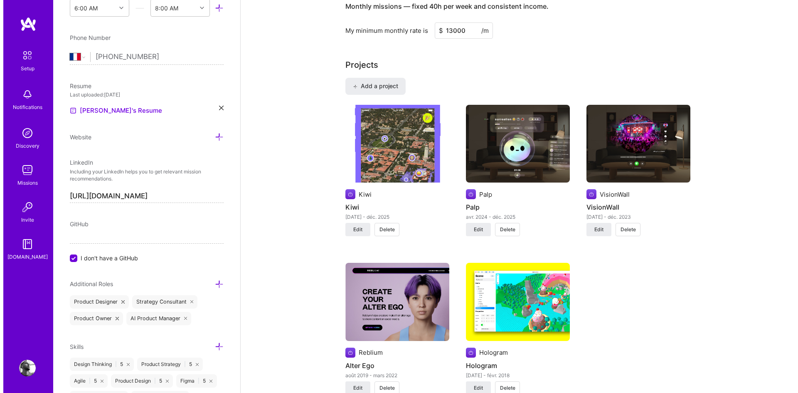
scroll to position [545, 0]
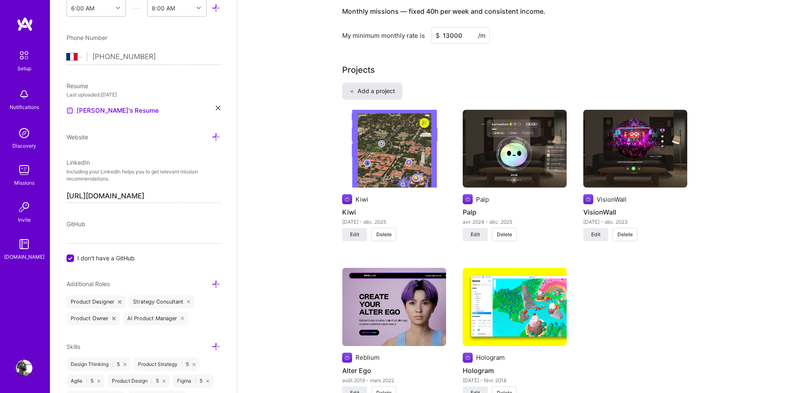
click at [397, 91] on button "Add a project" at bounding box center [372, 91] width 60 height 17
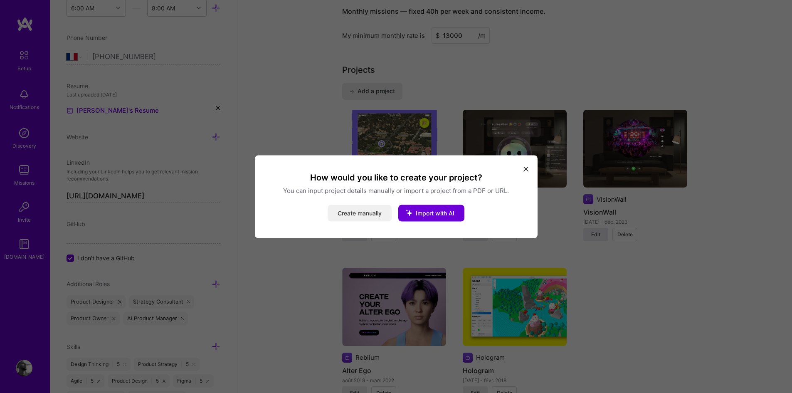
click at [361, 208] on button "Create manually" at bounding box center [360, 213] width 64 height 17
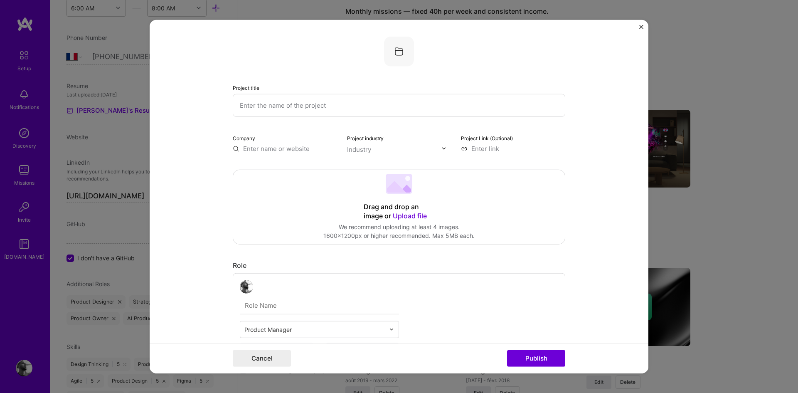
click at [364, 208] on div "Drag and drop an image or Upload file" at bounding box center [399, 211] width 71 height 18
click at [416, 225] on div "We recommend uploading at least 4 images." at bounding box center [398, 226] width 151 height 9
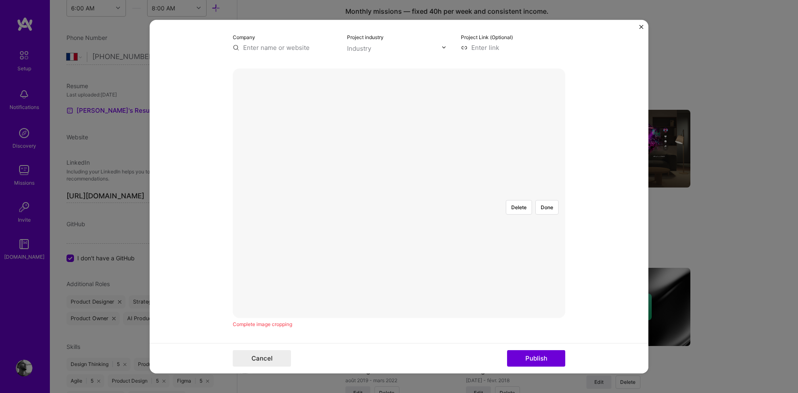
scroll to position [102, 0]
click at [399, 206] on div at bounding box center [523, 285] width 249 height 187
click at [444, 206] on div at bounding box center [568, 285] width 249 height 187
click at [549, 199] on button "Done" at bounding box center [546, 206] width 23 height 15
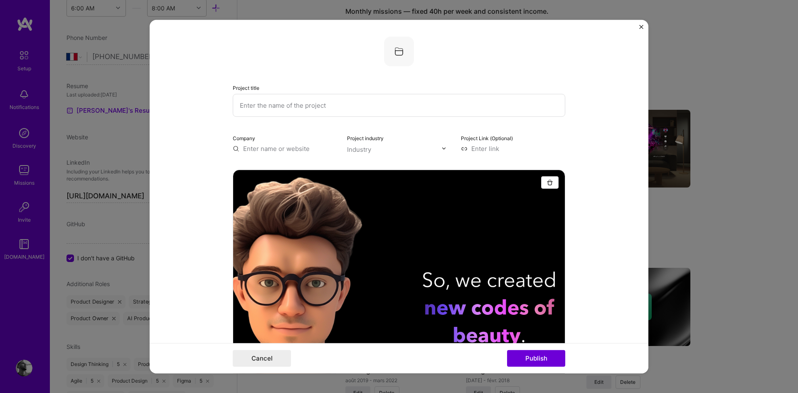
click at [295, 102] on input "text" at bounding box center [399, 105] width 333 height 23
type input "Klone"
click at [243, 145] on input "text" at bounding box center [285, 148] width 104 height 9
click at [200, 153] on form "Project title Klone Company Klone Add company Klone Project industry Industry P…" at bounding box center [399, 197] width 499 height 354
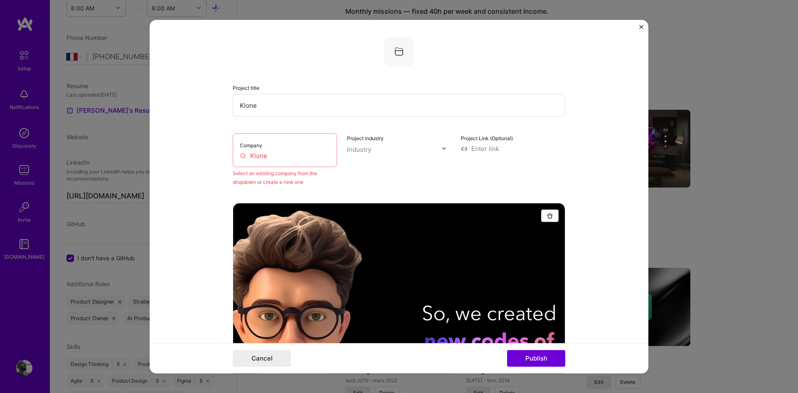
click at [413, 148] on input "text" at bounding box center [394, 149] width 95 height 9
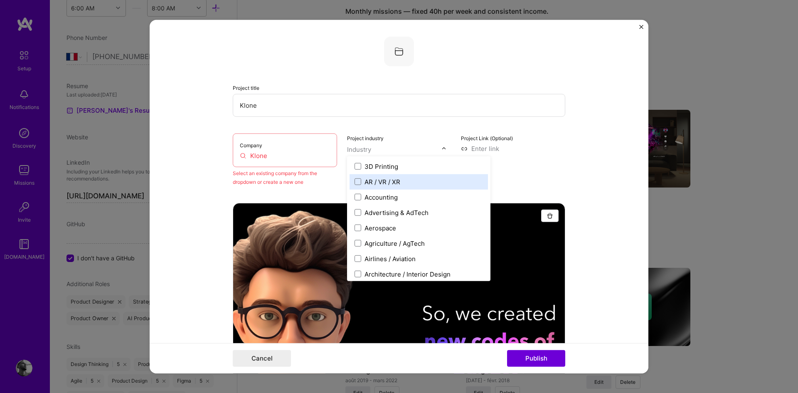
click at [397, 184] on label "AR / VR / XR" at bounding box center [419, 181] width 128 height 9
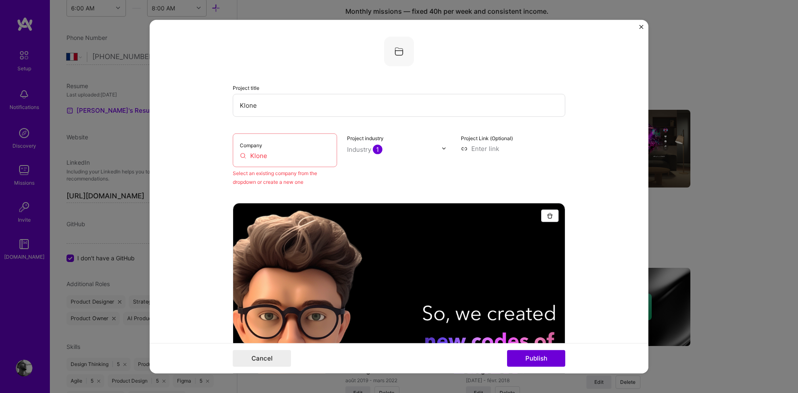
click at [269, 157] on input "Klone" at bounding box center [285, 155] width 90 height 9
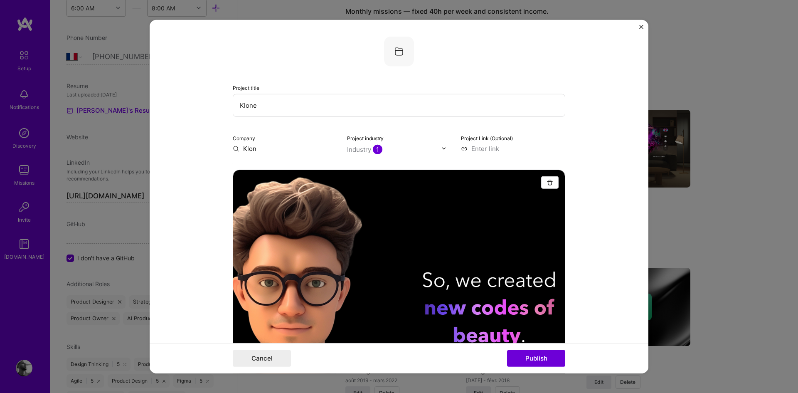
type input "Klone"
click at [268, 147] on input "Klone" at bounding box center [285, 148] width 104 height 9
click at [237, 145] on input "Klone" at bounding box center [285, 148] width 104 height 9
click at [264, 104] on input "Klone" at bounding box center [399, 105] width 333 height 23
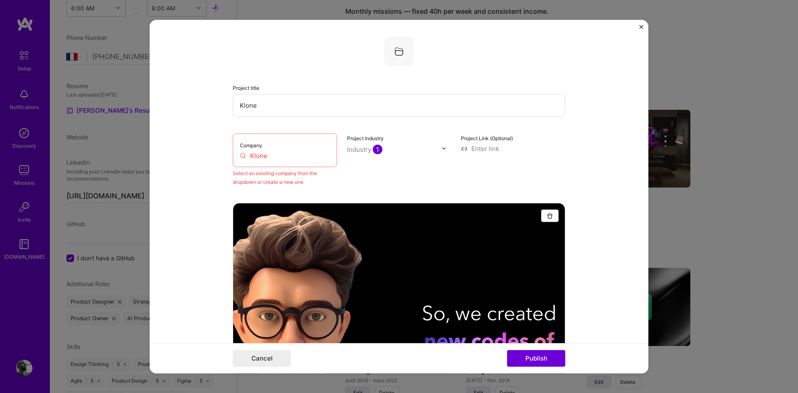
click at [271, 154] on input "Klone" at bounding box center [285, 155] width 90 height 9
